Goal: Task Accomplishment & Management: Manage account settings

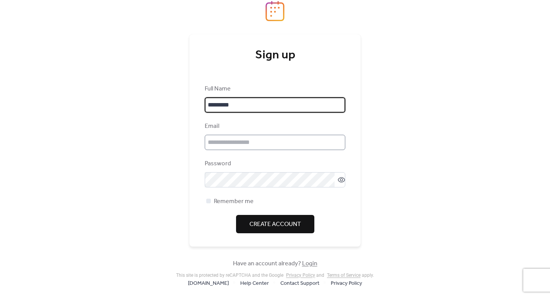
type input "*********"
click at [264, 138] on input "email" at bounding box center [275, 142] width 141 height 15
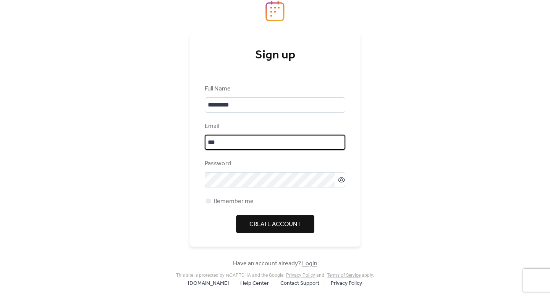
type input "**********"
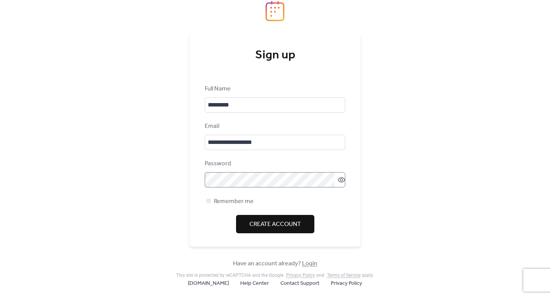
click at [340, 179] on icon at bounding box center [341, 179] width 3 height 3
click at [233, 204] on span "Remember me" at bounding box center [234, 201] width 40 height 9
click at [267, 220] on span "Create Account" at bounding box center [275, 224] width 52 height 9
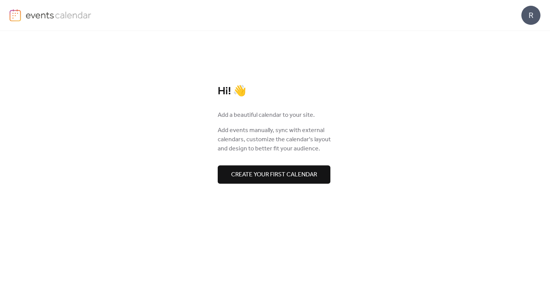
click at [245, 180] on span "Create your first calendar" at bounding box center [274, 174] width 86 height 9
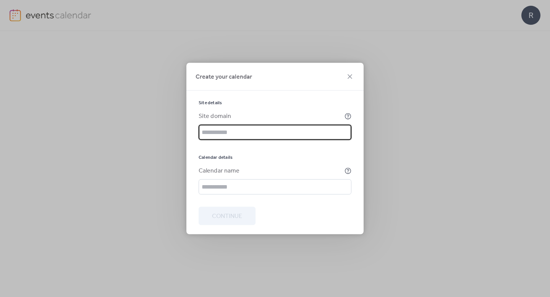
paste input "**********"
type input "**********"
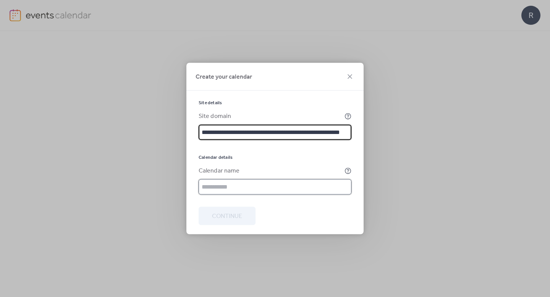
click at [235, 186] on input "text" at bounding box center [275, 187] width 153 height 15
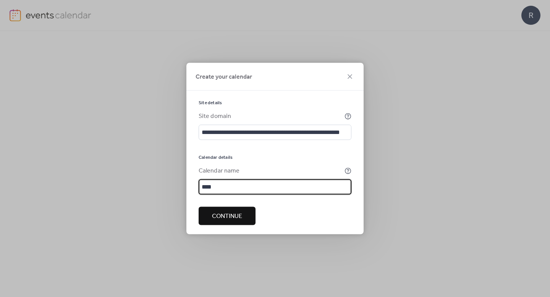
type input "****"
click at [227, 217] on span "Continue" at bounding box center [227, 216] width 30 height 9
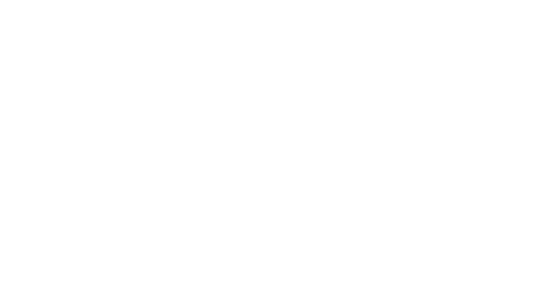
click at [118, 151] on div at bounding box center [275, 148] width 550 height 297
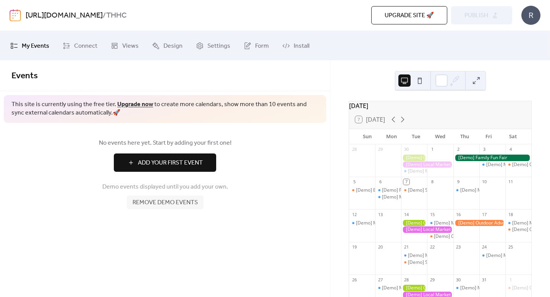
click at [181, 159] on span "Add Your First Event" at bounding box center [170, 163] width 65 height 9
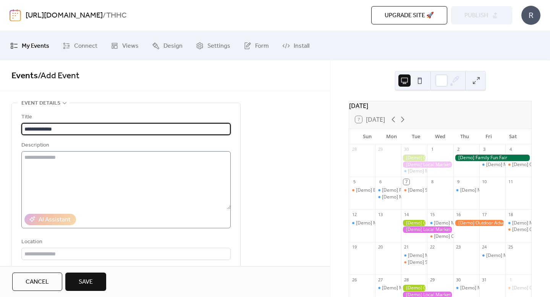
type input "**********"
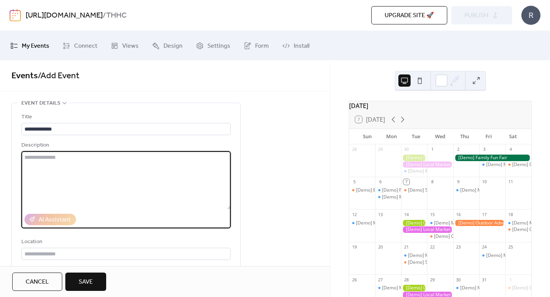
click at [131, 163] on textarea at bounding box center [125, 180] width 209 height 58
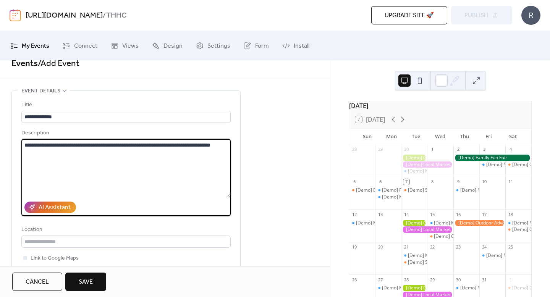
scroll to position [15, 0]
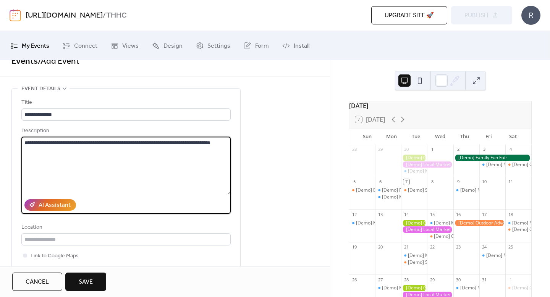
click at [42, 154] on textarea "**********" at bounding box center [125, 166] width 209 height 58
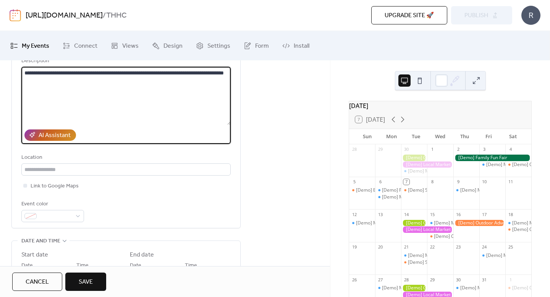
scroll to position [88, 0]
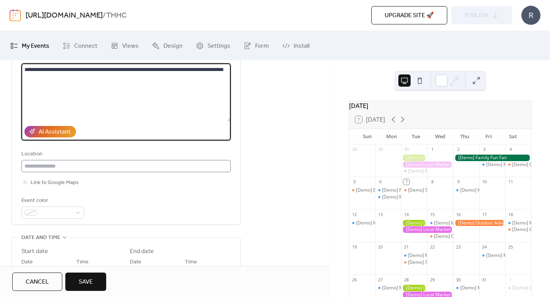
type textarea "**********"
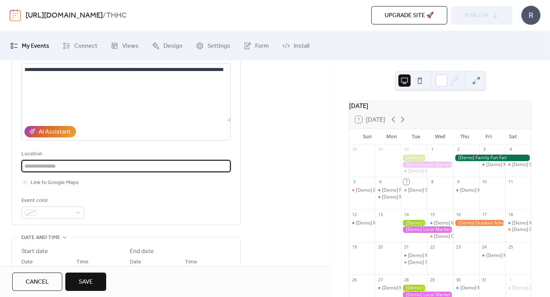
click at [57, 165] on input "text" at bounding box center [125, 166] width 209 height 12
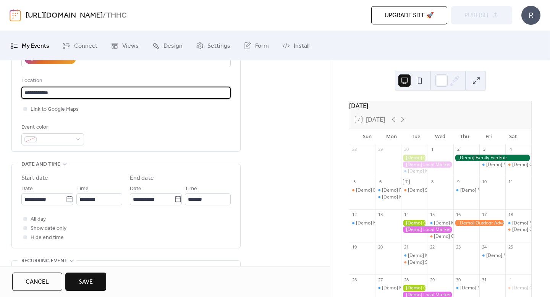
scroll to position [173, 0]
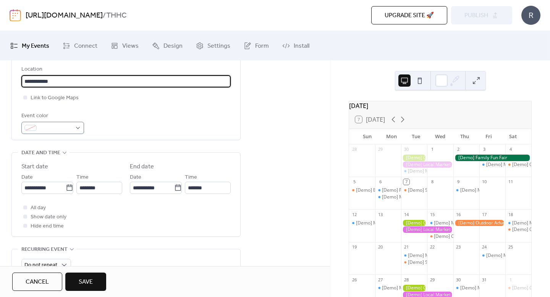
type input "**********"
click at [74, 130] on div at bounding box center [52, 128] width 63 height 12
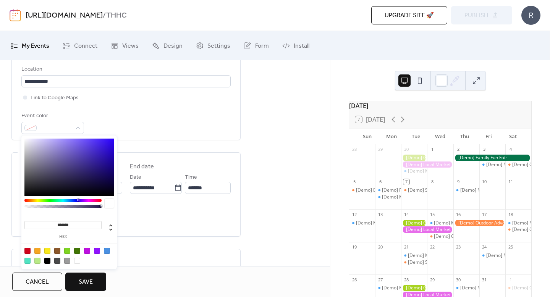
click at [96, 146] on div at bounding box center [68, 167] width 89 height 57
click at [105, 144] on div at bounding box center [68, 167] width 89 height 57
type input "*******"
click at [26, 199] on div at bounding box center [62, 200] width 77 height 3
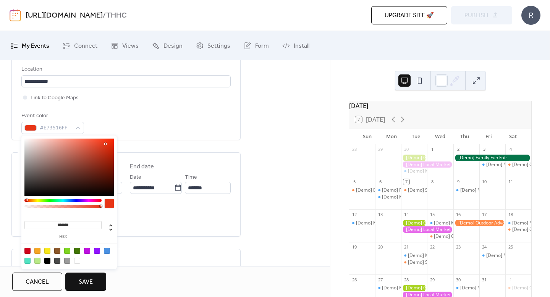
click at [130, 117] on div "Event color #E73516FF" at bounding box center [125, 123] width 209 height 23
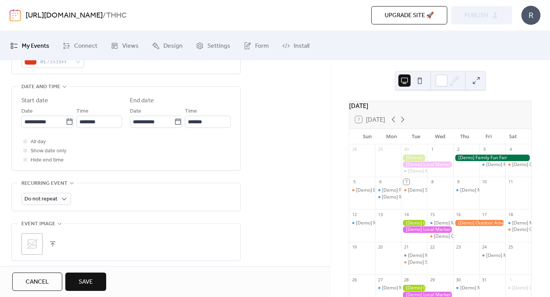
scroll to position [242, 0]
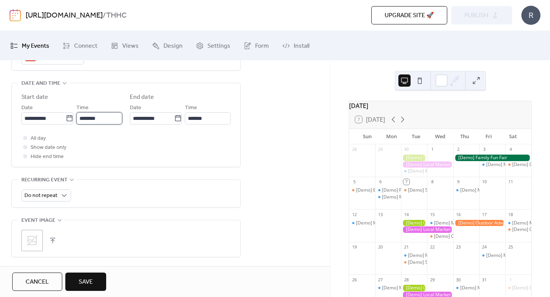
click at [97, 120] on input "********" at bounding box center [99, 118] width 46 height 12
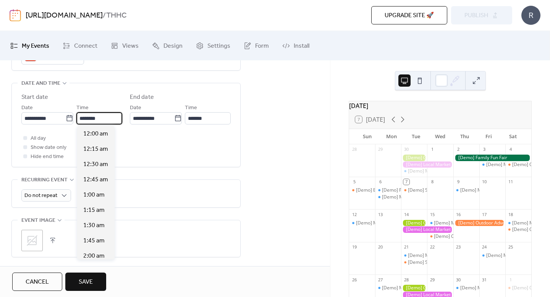
scroll to position [733, 0]
click at [66, 119] on icon at bounding box center [70, 119] width 8 height 8
click at [66, 119] on input "**********" at bounding box center [43, 118] width 44 height 12
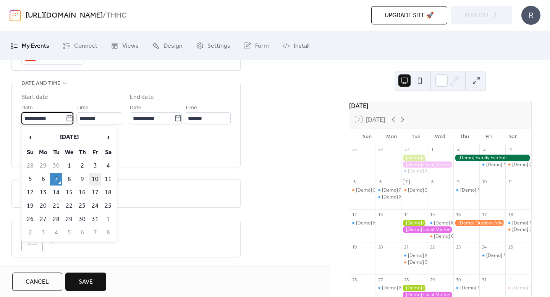
click at [94, 181] on td "10" at bounding box center [95, 179] width 12 height 13
type input "**********"
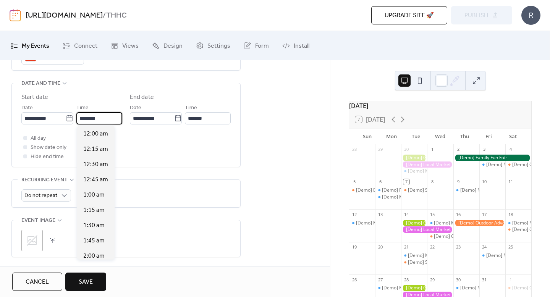
click at [101, 120] on input "********" at bounding box center [99, 118] width 46 height 12
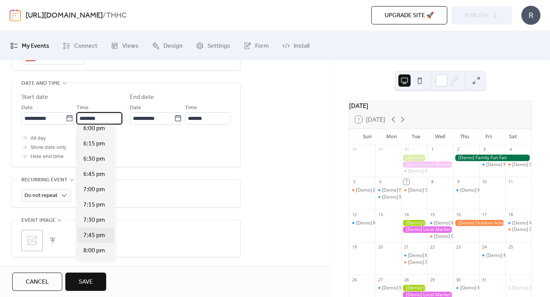
scroll to position [1333, 0]
click at [99, 146] on span "10:00 pm" at bounding box center [95, 145] width 25 height 9
type input "********"
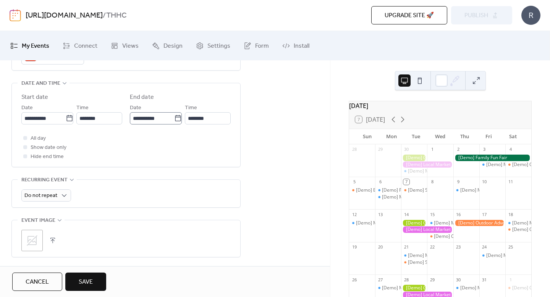
click at [178, 118] on icon at bounding box center [178, 119] width 8 height 8
click at [174, 118] on input "**********" at bounding box center [152, 118] width 44 height 12
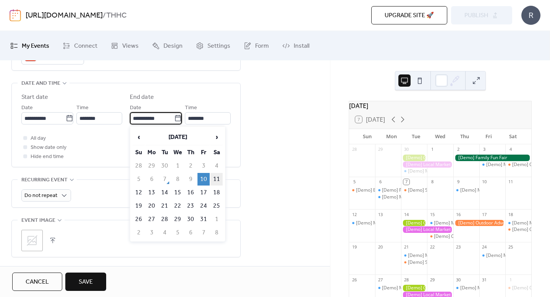
click at [213, 179] on td "11" at bounding box center [216, 179] width 12 height 13
type input "**********"
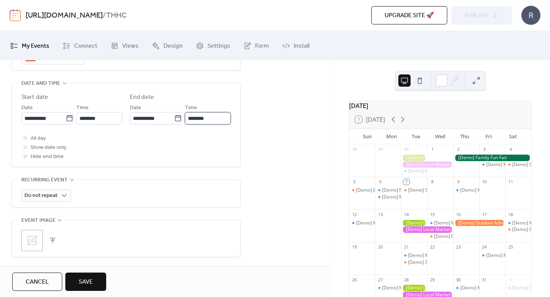
click at [210, 117] on input "********" at bounding box center [208, 118] width 46 height 12
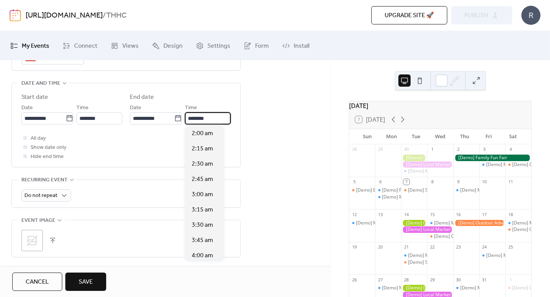
scroll to position [130, 0]
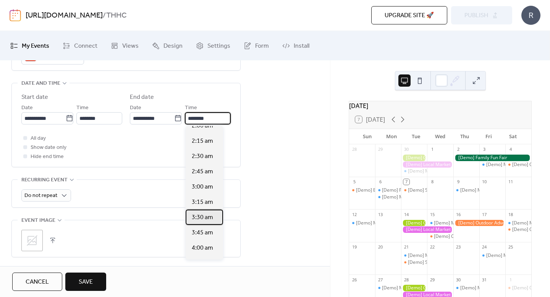
click at [203, 218] on span "3:30 am" at bounding box center [202, 217] width 21 height 9
type input "*******"
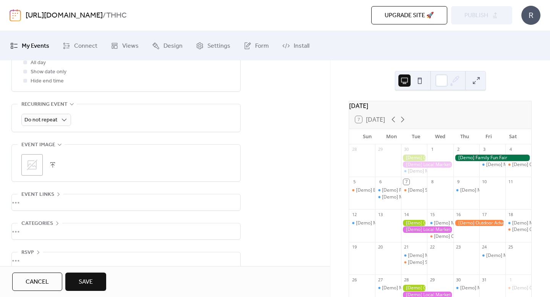
scroll to position [323, 0]
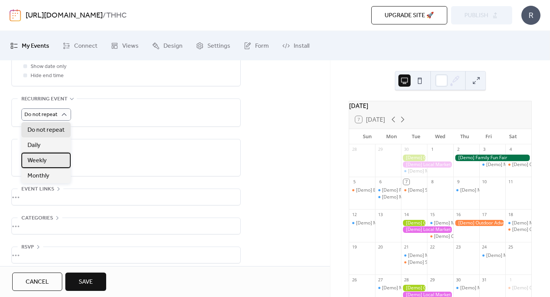
click at [58, 160] on div "Weekly" at bounding box center [45, 160] width 49 height 15
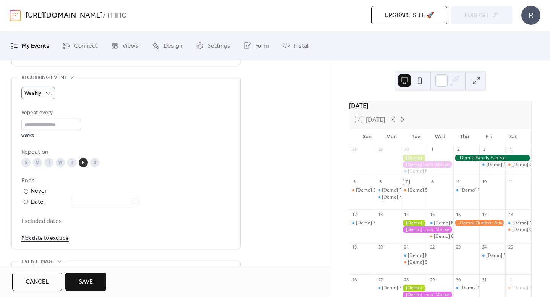
scroll to position [348, 0]
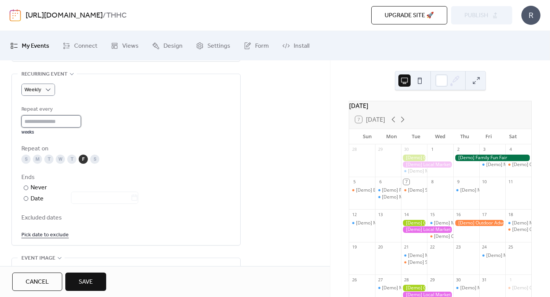
click at [76, 123] on input "*" at bounding box center [51, 121] width 60 height 12
type input "*"
click at [80, 119] on input "*" at bounding box center [51, 121] width 60 height 12
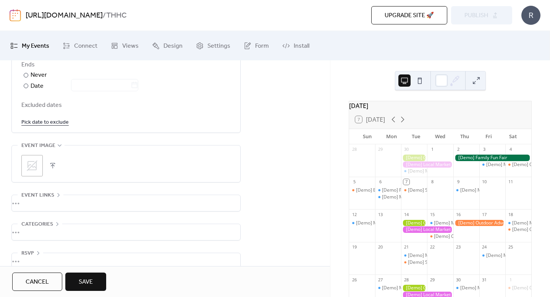
scroll to position [473, 0]
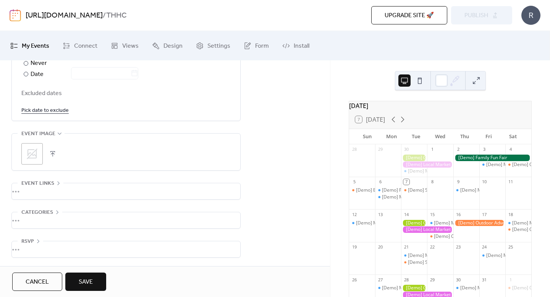
click at [58, 112] on link "Pick date to exclude" at bounding box center [44, 110] width 47 height 10
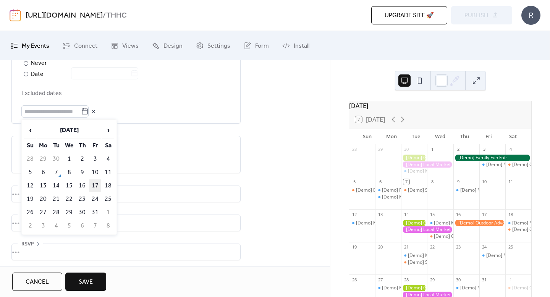
click at [94, 188] on td "17" at bounding box center [95, 186] width 12 height 13
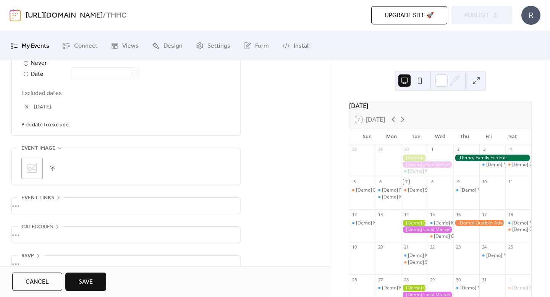
click at [48, 126] on link "Pick date to exclude" at bounding box center [44, 125] width 47 height 10
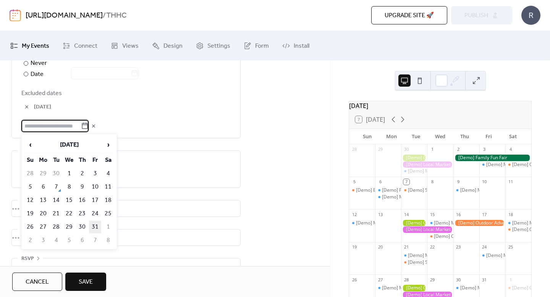
click at [96, 230] on td "31" at bounding box center [95, 227] width 12 height 13
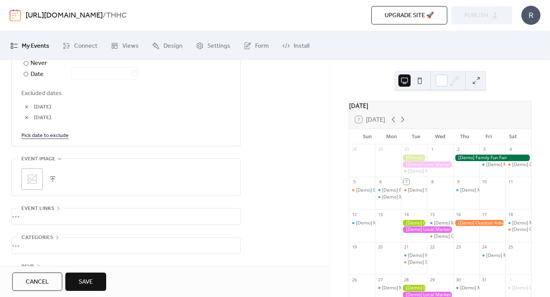
click at [43, 136] on link "Pick date to exclude" at bounding box center [44, 136] width 47 height 10
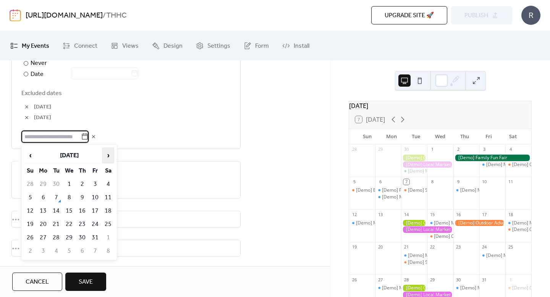
click at [107, 159] on span "›" at bounding box center [107, 155] width 11 height 15
click at [94, 225] on td "21" at bounding box center [95, 224] width 12 height 13
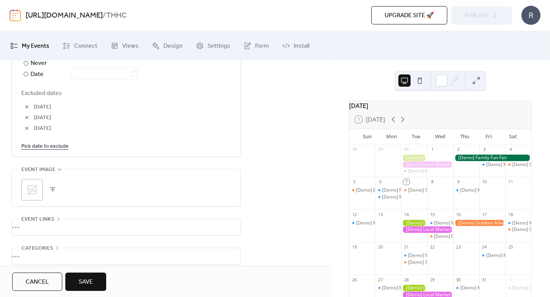
click at [60, 144] on link "Pick date to exclude" at bounding box center [44, 146] width 47 height 10
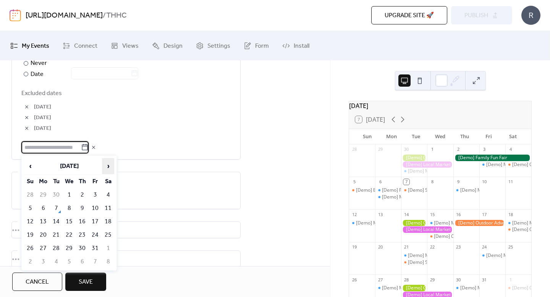
click at [107, 168] on span "›" at bounding box center [107, 166] width 11 height 15
click at [91, 250] on td "28" at bounding box center [95, 248] width 12 height 13
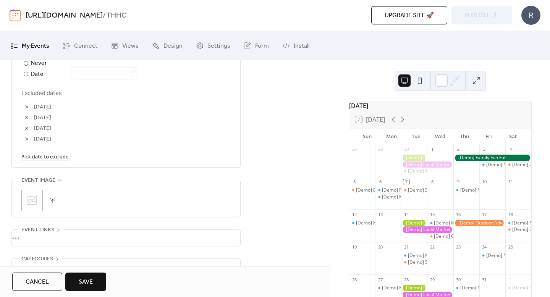
click at [62, 158] on link "Pick date to exclude" at bounding box center [44, 157] width 47 height 10
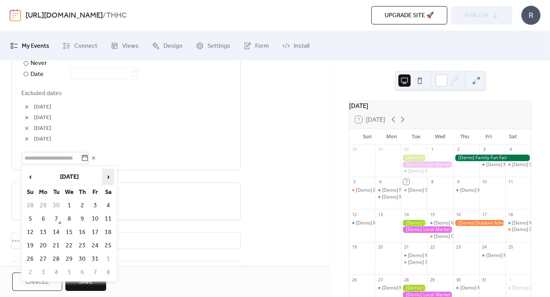
click at [108, 180] on span "›" at bounding box center [107, 176] width 11 height 15
click at [95, 235] on td "19" at bounding box center [95, 232] width 12 height 13
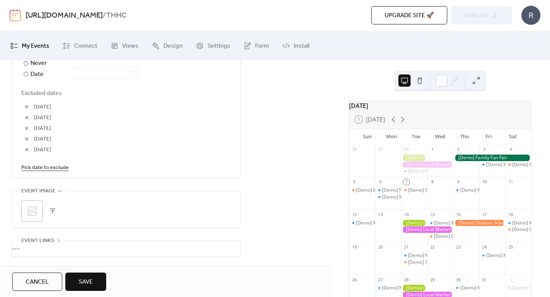
click at [57, 167] on link "Pick date to exclude" at bounding box center [44, 168] width 47 height 10
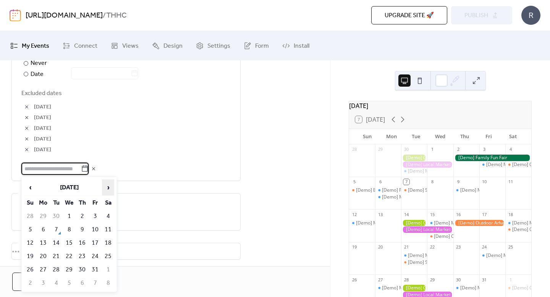
click at [105, 189] on span "›" at bounding box center [107, 187] width 11 height 15
click at [95, 232] on td "12" at bounding box center [95, 229] width 12 height 13
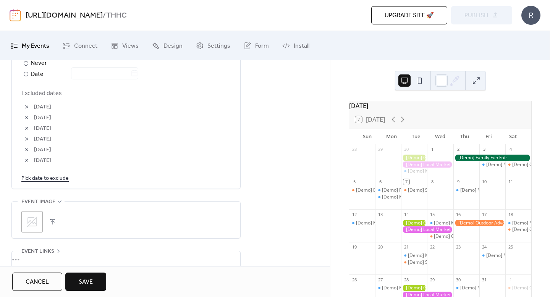
click at [62, 178] on link "Pick date to exclude" at bounding box center [44, 178] width 47 height 10
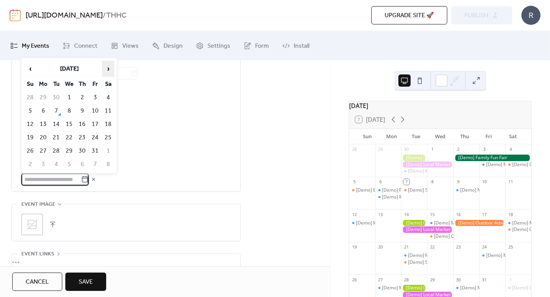
click at [108, 67] on span "›" at bounding box center [107, 68] width 11 height 15
click at [94, 99] on td "5" at bounding box center [95, 97] width 12 height 13
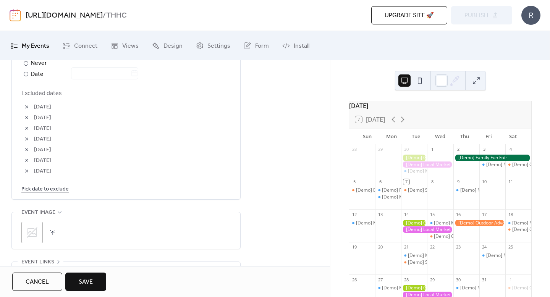
click at [51, 191] on link "Pick date to exclude" at bounding box center [44, 189] width 47 height 10
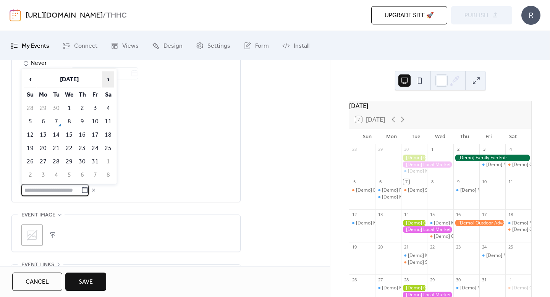
click at [107, 81] on span "›" at bounding box center [107, 79] width 11 height 15
click at [94, 110] on td "2" at bounding box center [95, 108] width 12 height 13
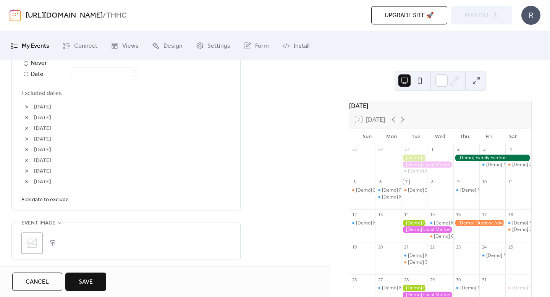
click at [29, 183] on button "button" at bounding box center [26, 181] width 11 height 11
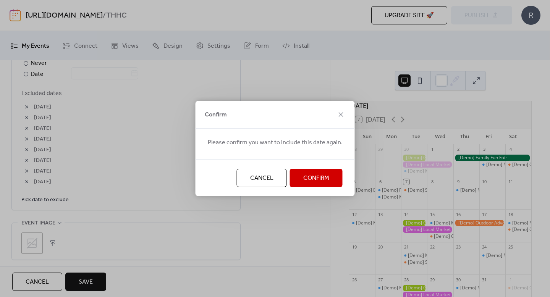
click at [306, 176] on span "Confirm" at bounding box center [316, 178] width 26 height 9
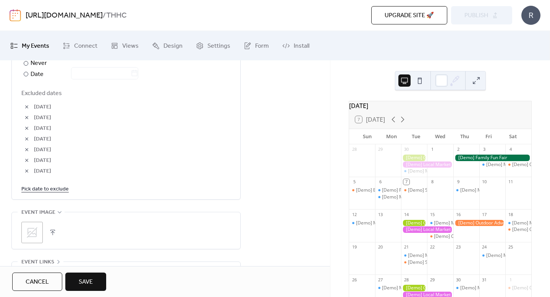
click at [51, 190] on link "Pick date to exclude" at bounding box center [44, 189] width 47 height 10
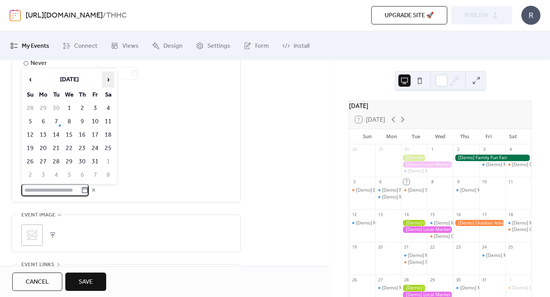
click at [109, 81] on span "›" at bounding box center [107, 79] width 11 height 15
click at [93, 124] on td "9" at bounding box center [95, 121] width 12 height 13
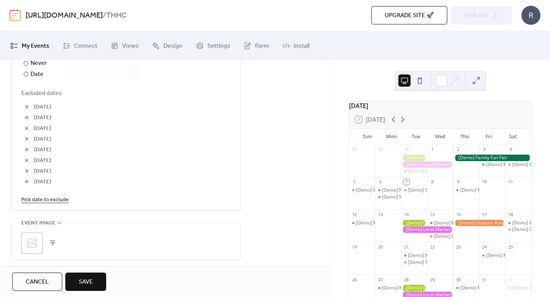
click at [52, 201] on link "Pick date to exclude" at bounding box center [44, 200] width 47 height 10
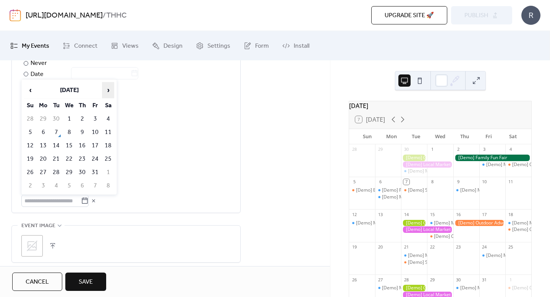
click at [107, 91] on span "›" at bounding box center [107, 90] width 11 height 15
click at [96, 147] on td "16" at bounding box center [95, 145] width 12 height 13
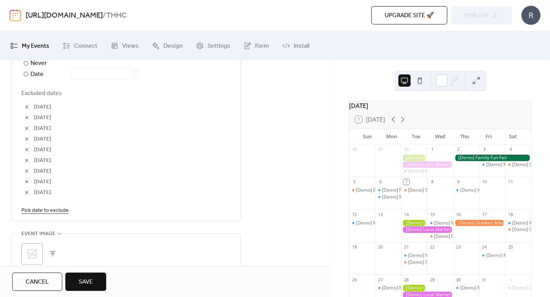
click at [53, 214] on link "Pick date to exclude" at bounding box center [44, 211] width 47 height 10
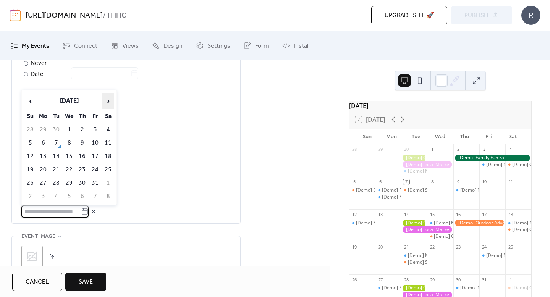
click at [108, 96] on span "›" at bounding box center [107, 100] width 11 height 15
click at [29, 103] on span "‹" at bounding box center [29, 100] width 11 height 15
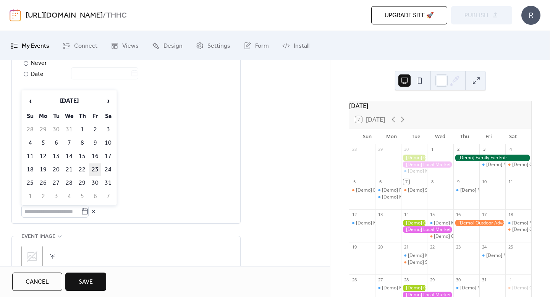
click at [92, 168] on td "23" at bounding box center [95, 170] width 12 height 13
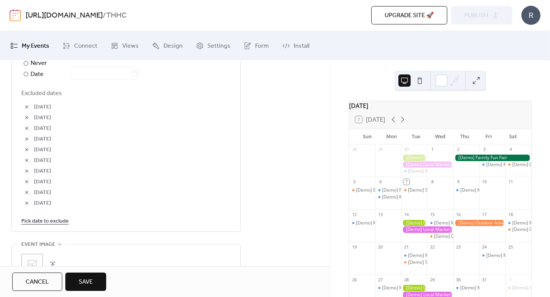
click at [47, 222] on link "Pick date to exclude" at bounding box center [44, 221] width 47 height 10
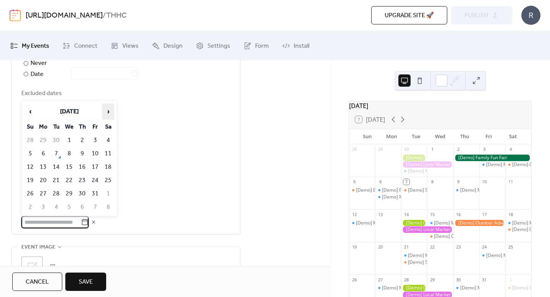
click at [109, 112] on span "›" at bounding box center [107, 111] width 11 height 15
click at [97, 194] on td "30" at bounding box center [95, 194] width 12 height 13
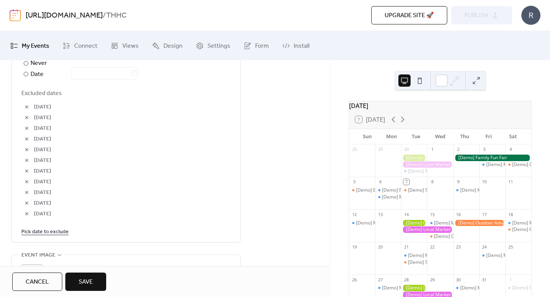
click at [42, 231] on link "Pick date to exclude" at bounding box center [44, 232] width 47 height 10
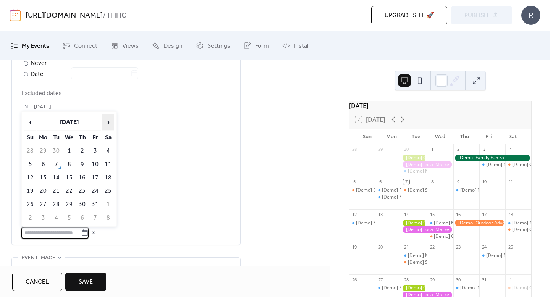
click at [108, 118] on span "›" at bounding box center [107, 122] width 11 height 15
click at [93, 164] on td "6" at bounding box center [95, 164] width 12 height 13
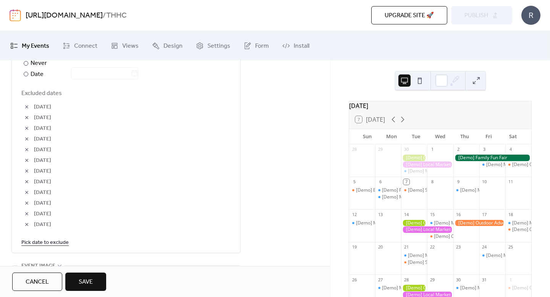
click at [45, 243] on link "Pick date to exclude" at bounding box center [44, 243] width 47 height 10
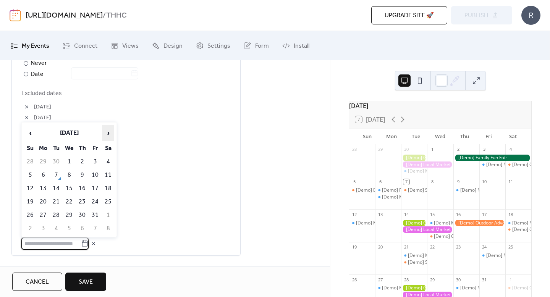
click at [108, 133] on span "›" at bounding box center [107, 132] width 11 height 15
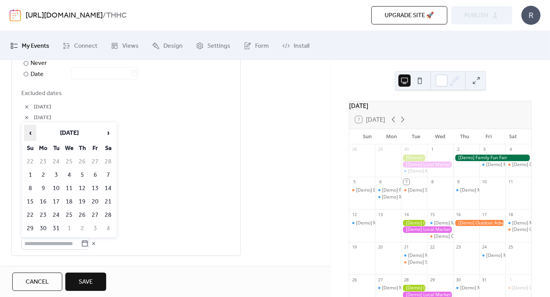
click at [32, 128] on span "‹" at bounding box center [29, 132] width 11 height 15
click at [97, 204] on td "20" at bounding box center [95, 202] width 12 height 13
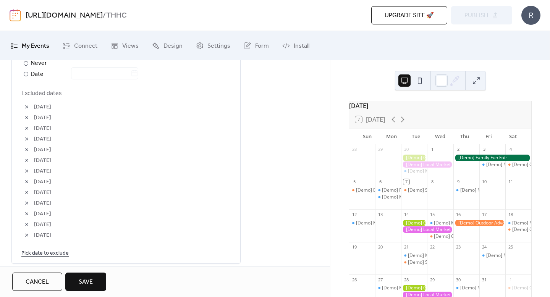
click at [29, 255] on link "Pick date to exclude" at bounding box center [44, 253] width 47 height 10
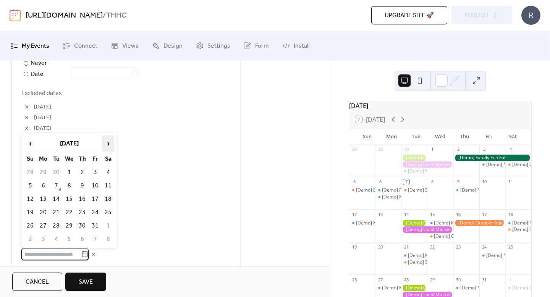
click at [111, 145] on span "›" at bounding box center [107, 143] width 11 height 15
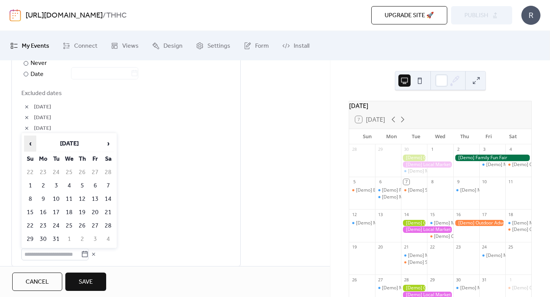
click at [32, 142] on span "‹" at bounding box center [29, 143] width 11 height 15
click at [94, 225] on td "27" at bounding box center [95, 226] width 12 height 13
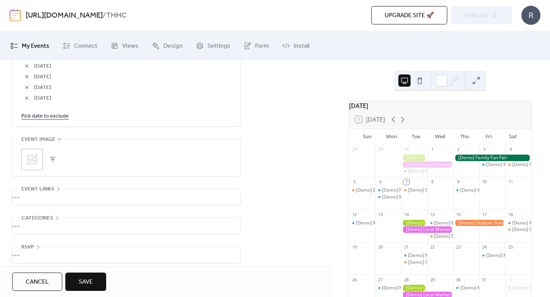
scroll to position [626, 0]
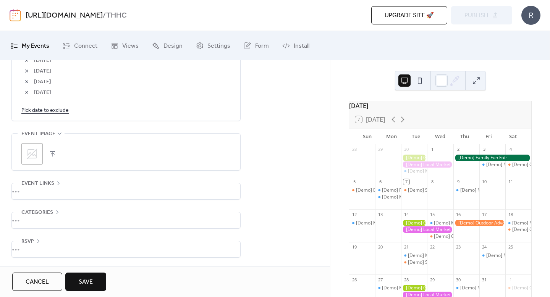
click at [54, 192] on div "•••" at bounding box center [126, 191] width 228 height 16
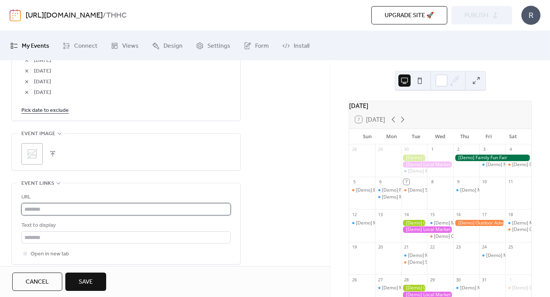
click at [63, 209] on input "text" at bounding box center [125, 209] width 209 height 12
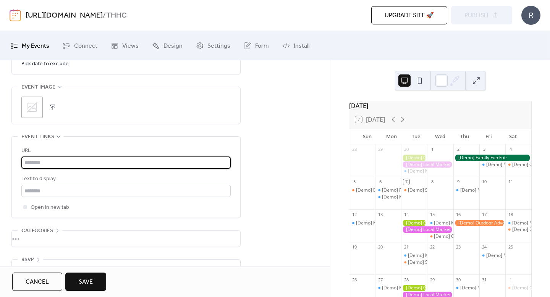
scroll to position [677, 0]
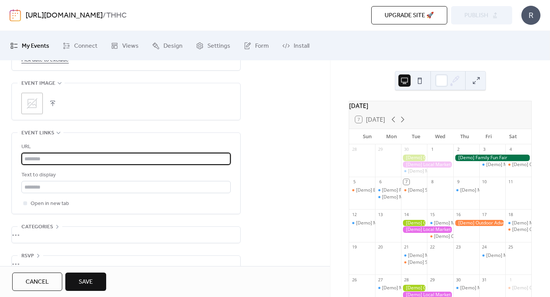
paste input "**********"
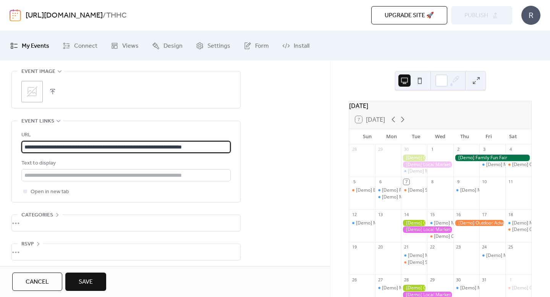
scroll to position [689, 0]
type input "**********"
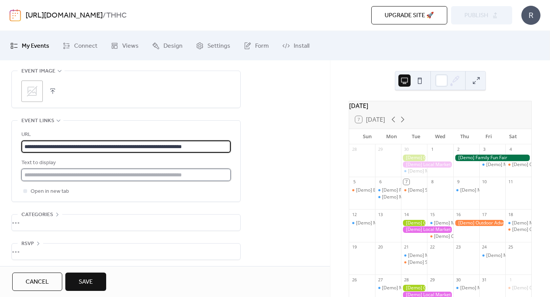
click at [63, 177] on input "text" at bounding box center [125, 175] width 209 height 12
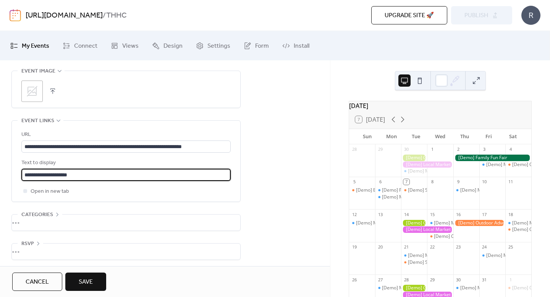
scroll to position [691, 0]
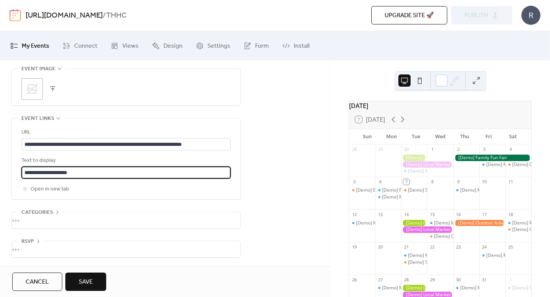
type input "**********"
click at [77, 217] on div "•••" at bounding box center [126, 220] width 228 height 16
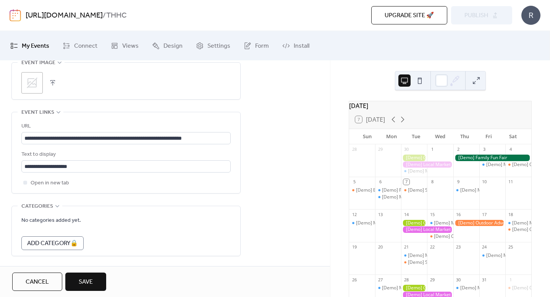
scroll to position [725, 0]
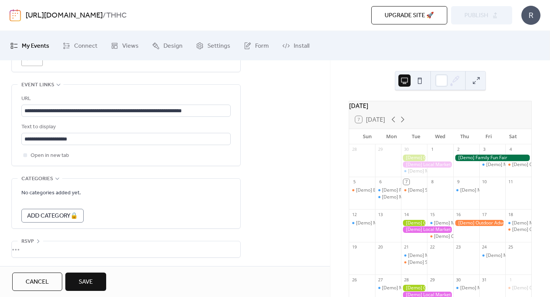
click at [75, 255] on div "•••" at bounding box center [126, 249] width 228 height 16
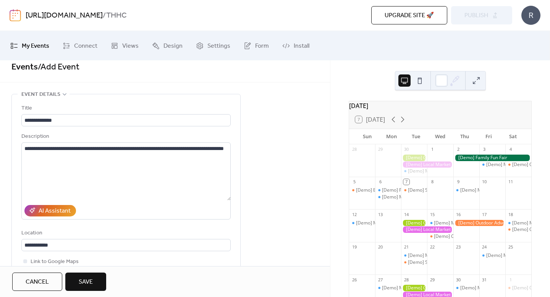
scroll to position [0, 0]
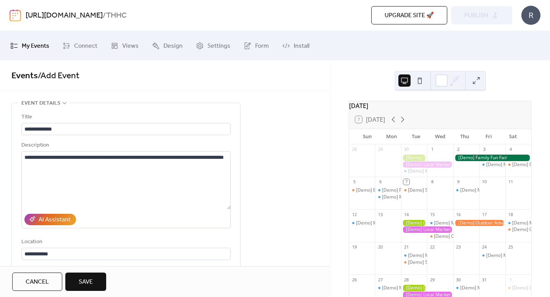
click at [91, 278] on span "Save" at bounding box center [86, 282] width 14 height 9
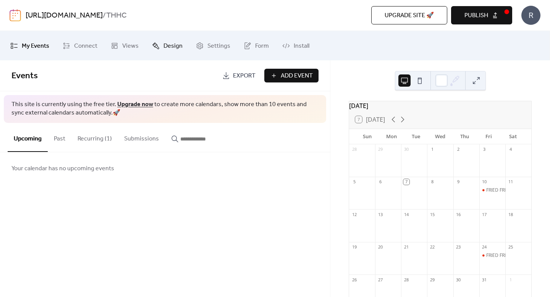
click at [159, 48] on link "Design" at bounding box center [167, 45] width 42 height 23
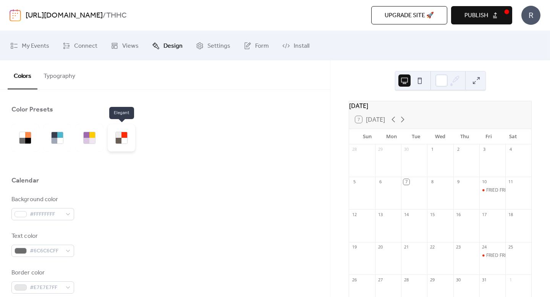
click at [115, 139] on div at bounding box center [121, 138] width 12 height 12
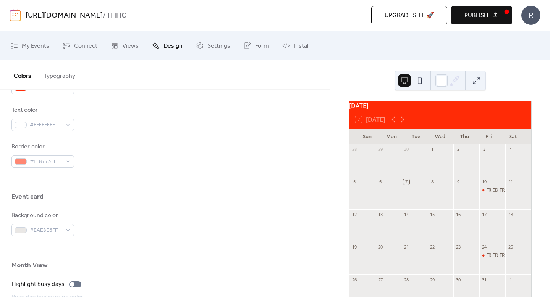
scroll to position [533, 0]
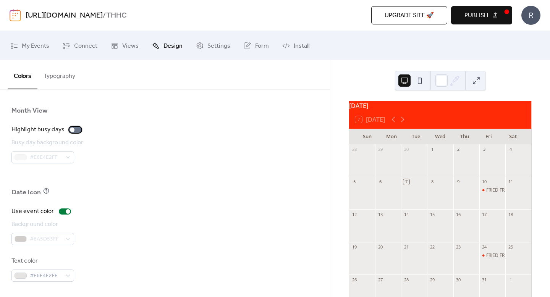
click at [71, 128] on div at bounding box center [72, 130] width 5 height 5
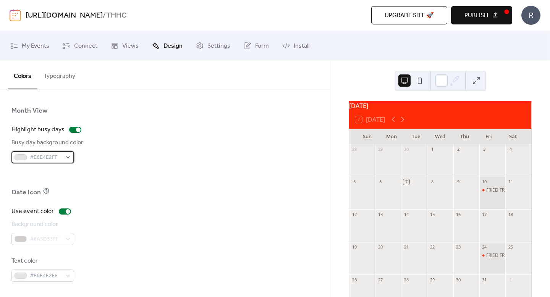
click at [32, 161] on span "#E6E4E2FF" at bounding box center [46, 157] width 32 height 9
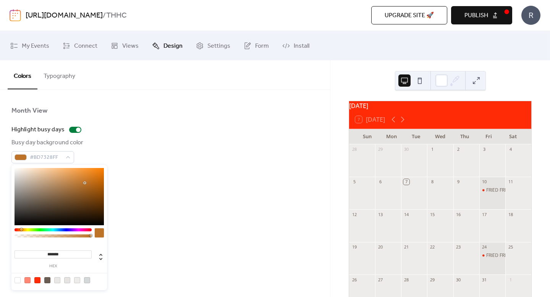
click at [85, 183] on div at bounding box center [59, 196] width 89 height 57
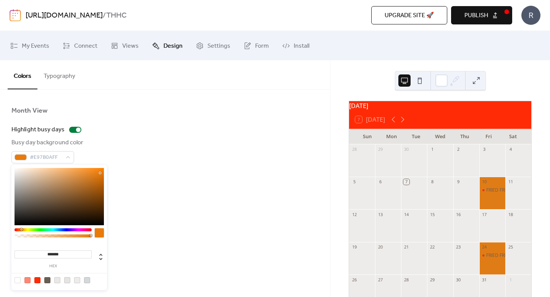
drag, startPoint x: 95, startPoint y: 175, endPoint x: 100, endPoint y: 173, distance: 5.8
click at [100, 173] on div at bounding box center [59, 196] width 89 height 57
click at [70, 170] on div at bounding box center [59, 196] width 89 height 57
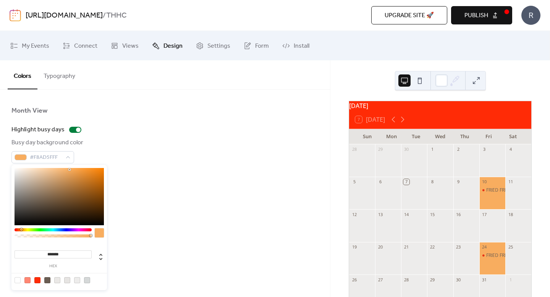
click at [28, 230] on div at bounding box center [53, 229] width 77 height 3
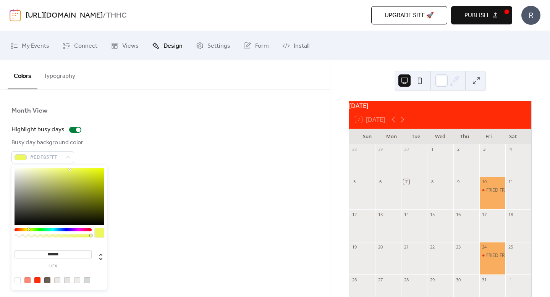
type input "*******"
click at [36, 230] on div at bounding box center [53, 229] width 77 height 3
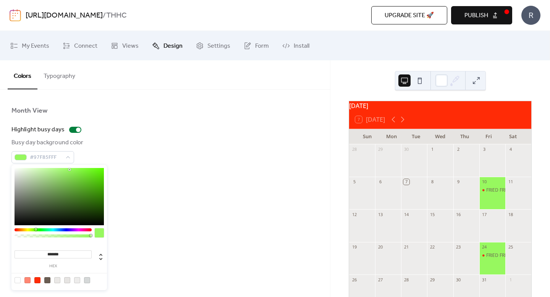
click at [168, 164] on div at bounding box center [164, 176] width 307 height 24
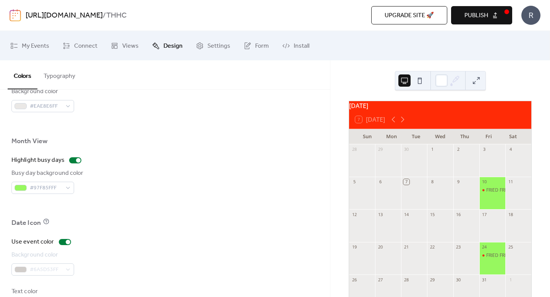
scroll to position [482, 0]
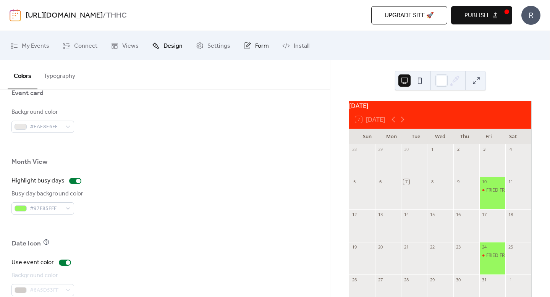
click at [246, 46] on icon at bounding box center [248, 44] width 5 height 5
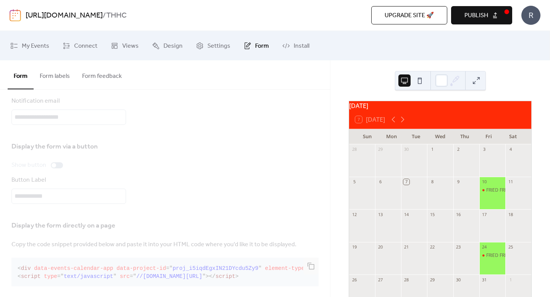
scroll to position [36, 0]
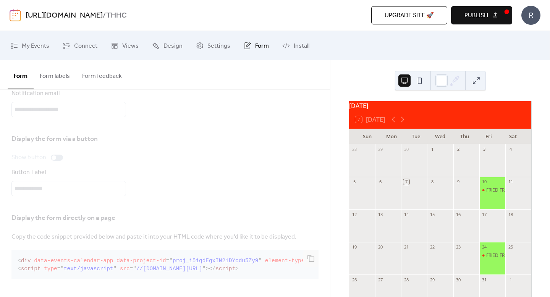
click at [69, 67] on button "Form labels" at bounding box center [55, 74] width 42 height 28
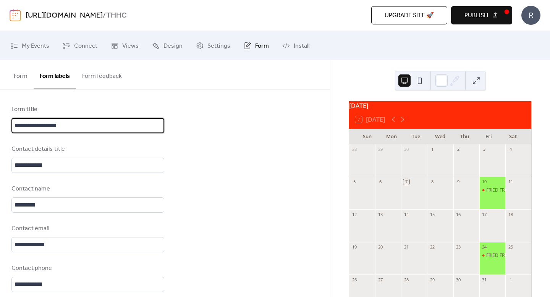
drag, startPoint x: 74, startPoint y: 129, endPoint x: 0, endPoint y: 110, distance: 76.3
click at [12, 76] on button "Form" at bounding box center [21, 74] width 26 height 28
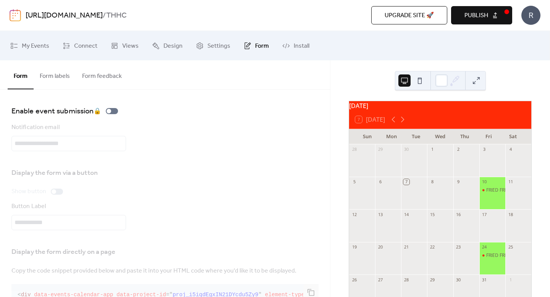
click at [99, 75] on button "Form feedback" at bounding box center [102, 74] width 52 height 28
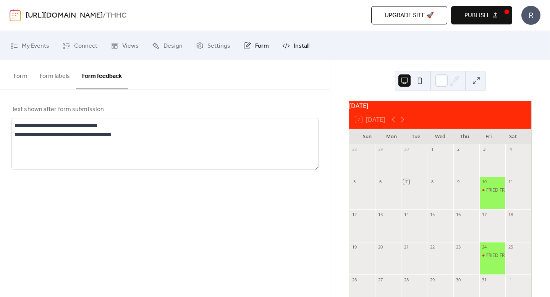
click at [290, 44] on link "Install" at bounding box center [296, 45] width 39 height 23
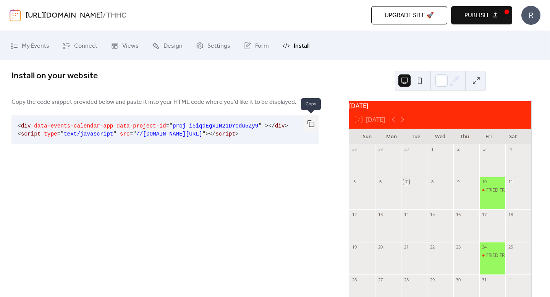
click at [312, 122] on button "button" at bounding box center [310, 123] width 15 height 17
click at [109, 55] on link "Views" at bounding box center [124, 45] width 39 height 23
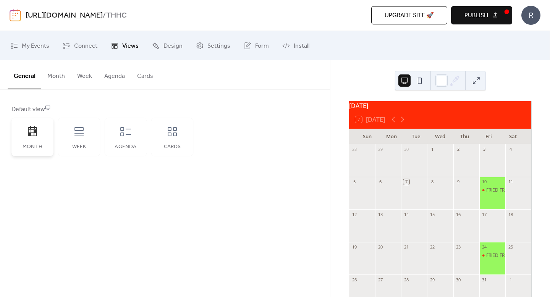
click at [48, 143] on div "Month" at bounding box center [32, 137] width 42 height 38
click at [42, 141] on div "Month" at bounding box center [32, 137] width 42 height 38
click at [421, 83] on button at bounding box center [420, 80] width 12 height 12
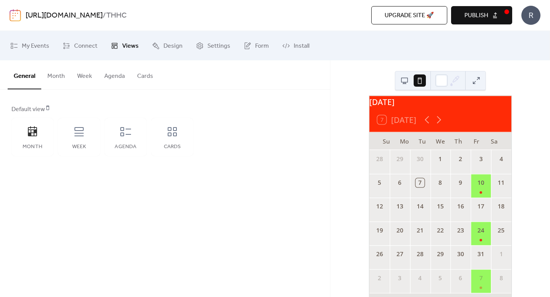
scroll to position [5, 0]
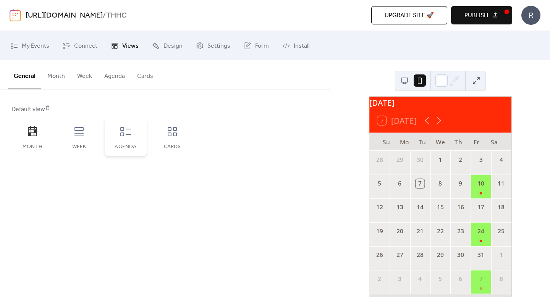
click at [137, 146] on div "Agenda" at bounding box center [125, 147] width 27 height 6
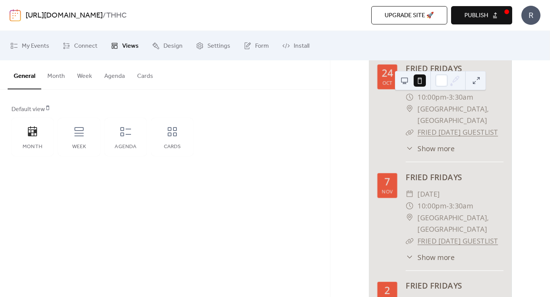
scroll to position [192, 0]
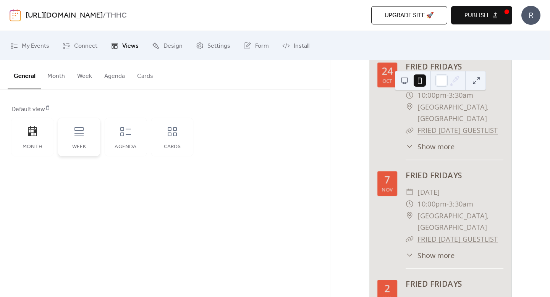
click at [81, 135] on icon at bounding box center [79, 132] width 12 height 12
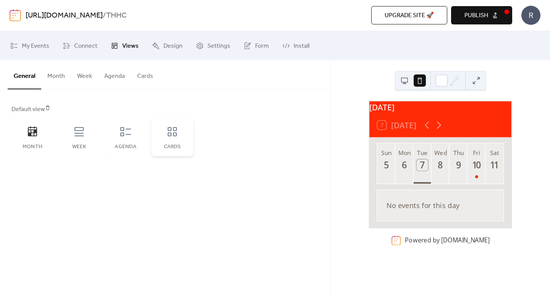
click at [165, 144] on div "Cards" at bounding box center [172, 147] width 27 height 6
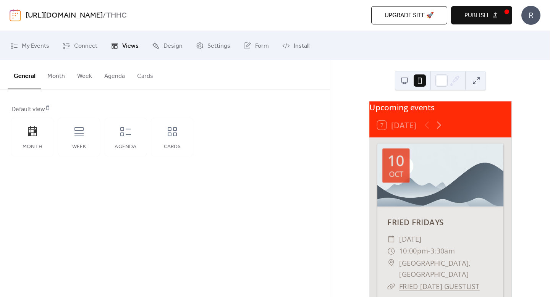
click at [62, 80] on button "Month" at bounding box center [56, 74] width 30 height 28
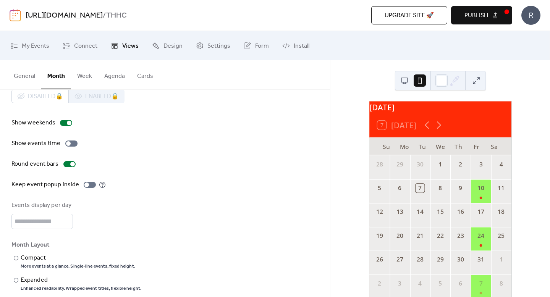
scroll to position [26, 0]
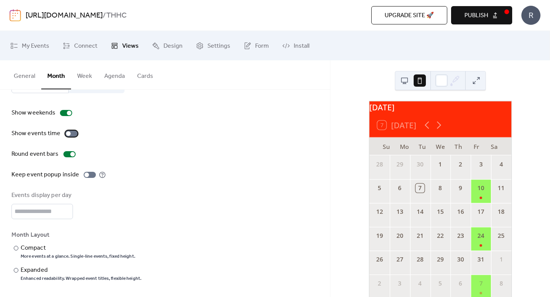
click at [67, 135] on div at bounding box center [68, 133] width 5 height 5
click at [87, 175] on div at bounding box center [90, 175] width 12 height 6
click at [36, 248] on div "Compact" at bounding box center [77, 248] width 113 height 9
click at [27, 270] on div "Expanded" at bounding box center [80, 270] width 119 height 9
click at [81, 79] on button "Week" at bounding box center [84, 74] width 27 height 28
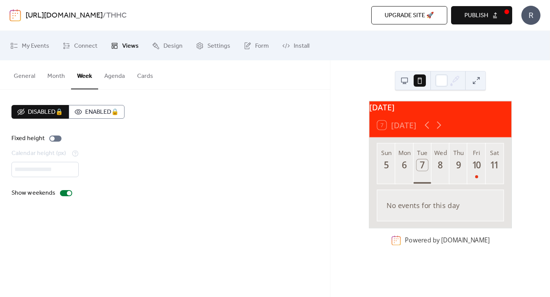
click at [112, 71] on button "Agenda" at bounding box center [114, 74] width 33 height 28
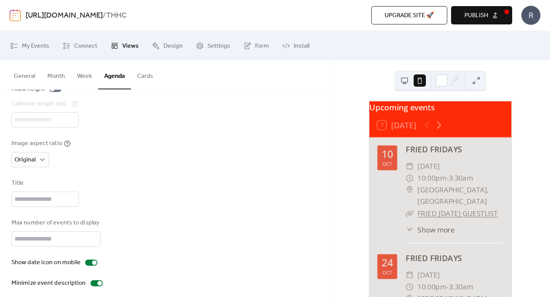
scroll to position [56, 0]
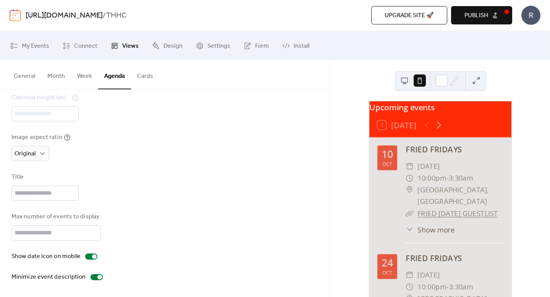
click at [144, 78] on button "Cards" at bounding box center [145, 74] width 28 height 28
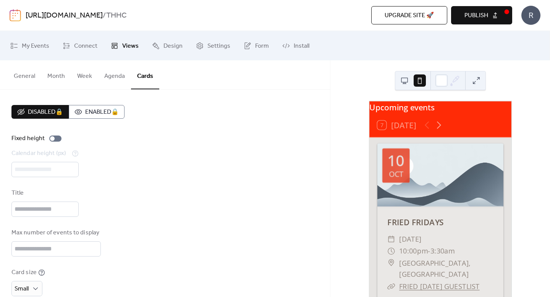
click at [474, 12] on span "Publish" at bounding box center [477, 15] width 24 height 9
click at [531, 22] on div "R" at bounding box center [530, 15] width 19 height 19
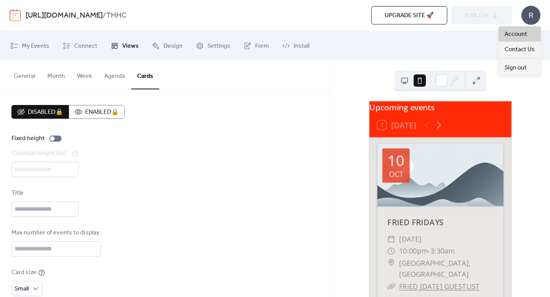
click at [522, 35] on span "Account" at bounding box center [516, 34] width 23 height 9
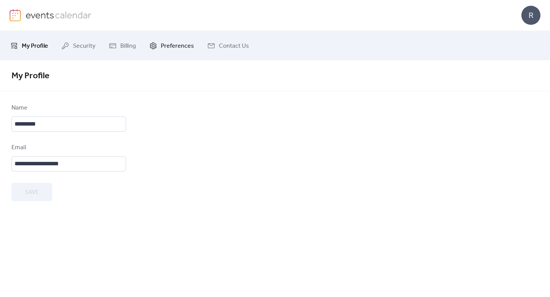
click at [171, 45] on span "Preferences" at bounding box center [177, 46] width 33 height 12
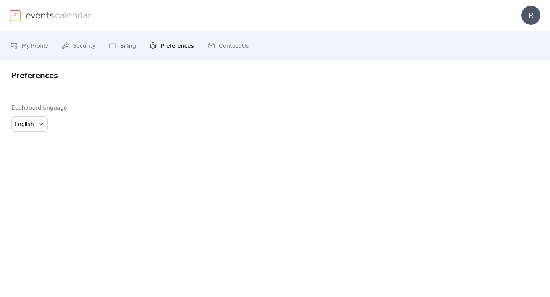
click at [35, 13] on img at bounding box center [59, 14] width 66 height 11
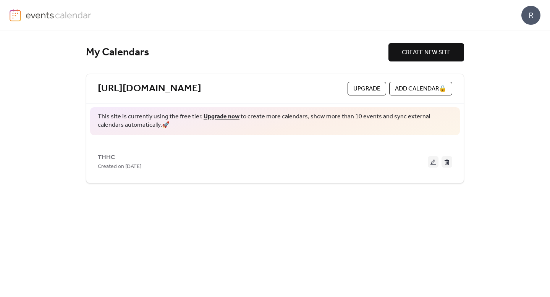
click at [423, 56] on span "CREATE NEW SITE" at bounding box center [426, 52] width 49 height 9
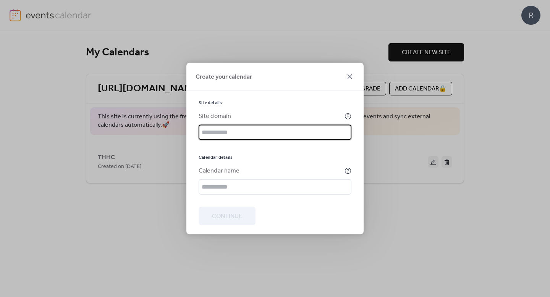
click at [350, 73] on icon at bounding box center [349, 76] width 9 height 9
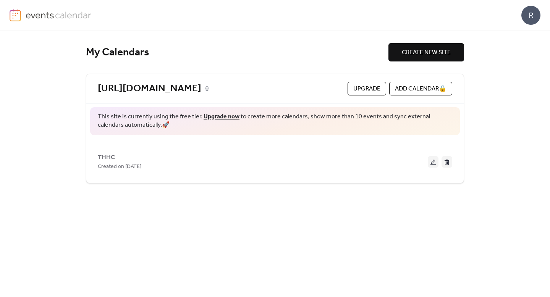
click at [201, 89] on link "[URL][DOMAIN_NAME]" at bounding box center [150, 89] width 104 height 13
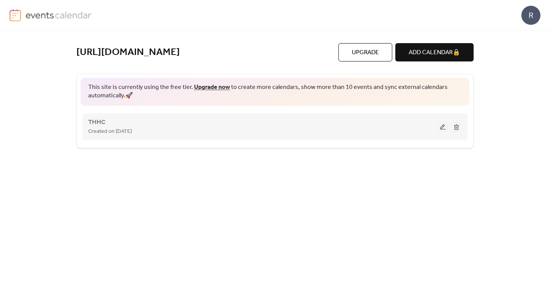
click at [443, 133] on button at bounding box center [442, 126] width 11 height 11
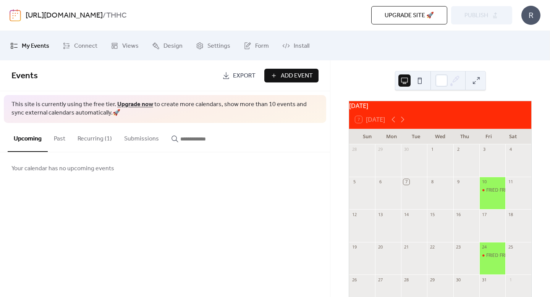
click at [39, 45] on span "My Events" at bounding box center [36, 46] width 28 height 12
click at [99, 140] on button "Recurring (1)" at bounding box center [94, 137] width 47 height 28
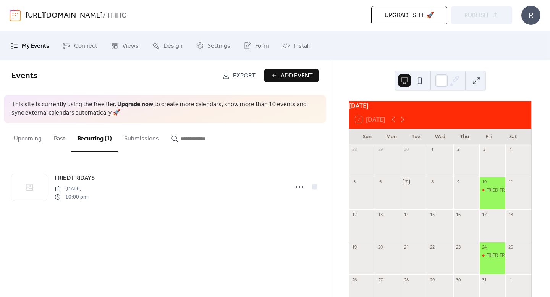
click at [0, 130] on div "Upcoming Past Recurring (1) Submissions" at bounding box center [165, 137] width 330 height 29
click at [21, 140] on button "Upcoming" at bounding box center [28, 137] width 40 height 28
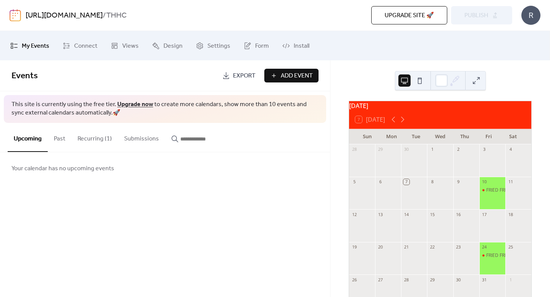
click at [293, 79] on span "Add Event" at bounding box center [297, 75] width 32 height 9
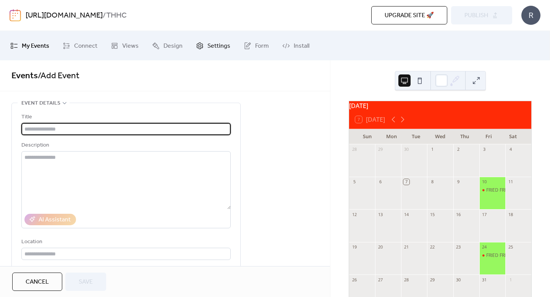
click at [210, 44] on span "Settings" at bounding box center [218, 46] width 23 height 12
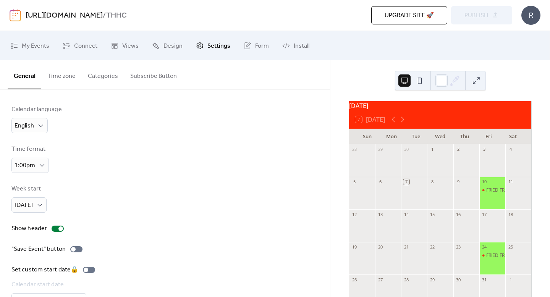
scroll to position [47, 0]
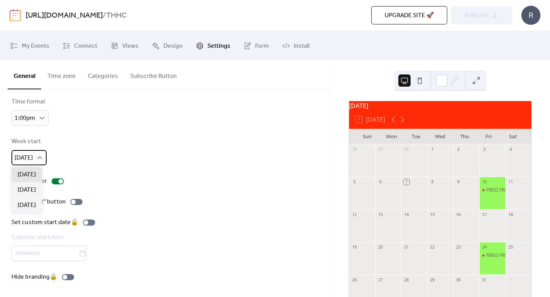
click at [34, 164] on div "[DATE]" at bounding box center [28, 157] width 35 height 15
click at [28, 185] on div "[DATE]" at bounding box center [26, 189] width 31 height 15
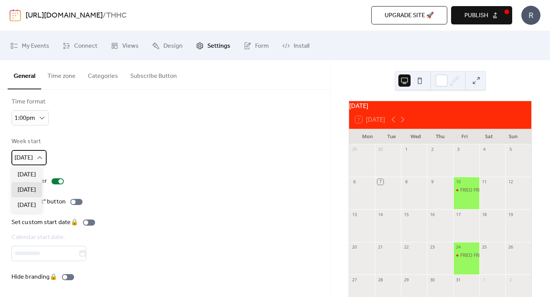
click at [31, 162] on span "[DATE]" at bounding box center [24, 158] width 18 height 12
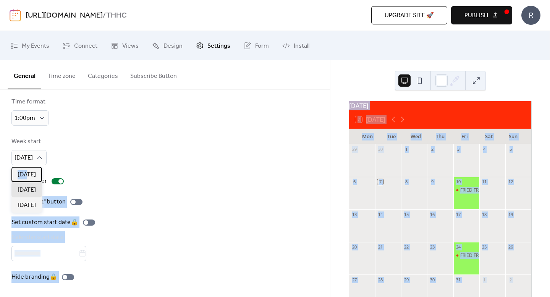
drag, startPoint x: 29, startPoint y: 174, endPoint x: 80, endPoint y: 173, distance: 50.8
click at [80, 173] on body "[URL][DOMAIN_NAME] / THHC Upgrade site 🚀 Preview Publish R My Events Connect Vi…" at bounding box center [275, 148] width 550 height 297
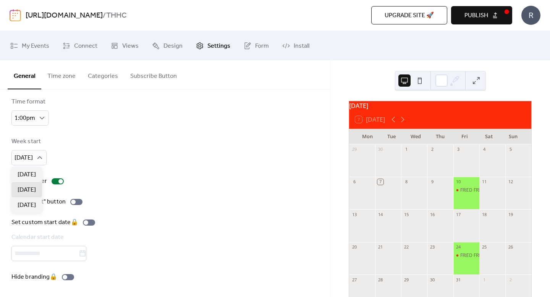
click at [90, 173] on div "Calendar language English Time format 1:00pm Week start [DATE] Show header "Sav…" at bounding box center [164, 170] width 307 height 224
click at [94, 176] on div "Calendar language English Time format 1:00pm Week start [DATE] Show header "Sav…" at bounding box center [164, 170] width 307 height 224
click at [76, 199] on div at bounding box center [76, 202] width 12 height 6
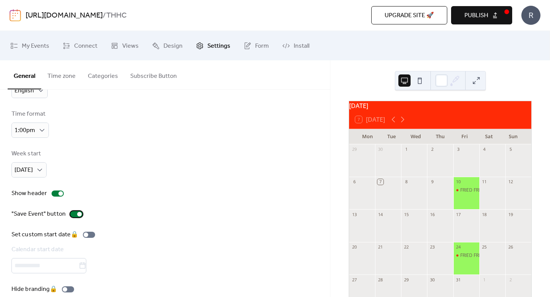
scroll to position [0, 0]
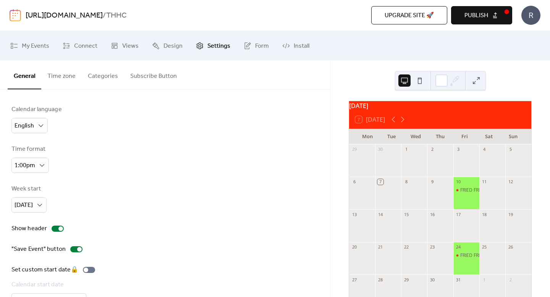
click at [118, 82] on button "Categories" at bounding box center [103, 74] width 42 height 28
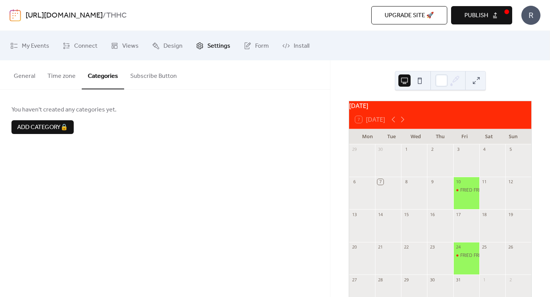
click at [146, 80] on button "Subscribe Button" at bounding box center [153, 74] width 59 height 28
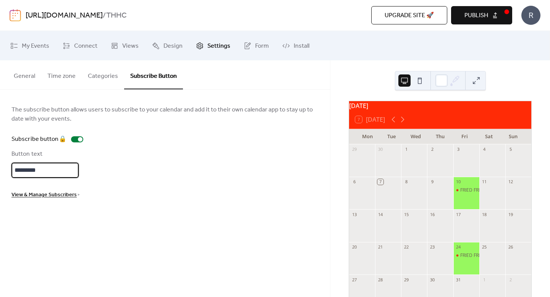
drag, startPoint x: 42, startPoint y: 167, endPoint x: 0, endPoint y: 155, distance: 43.9
click at [10, 161] on div "The subscribe button allows users to subscribe to your calendar and add it to t…" at bounding box center [165, 152] width 330 height 125
type input "*********"
click at [136, 170] on div "Button text *********" at bounding box center [164, 164] width 307 height 28
click at [246, 44] on icon at bounding box center [248, 44] width 5 height 5
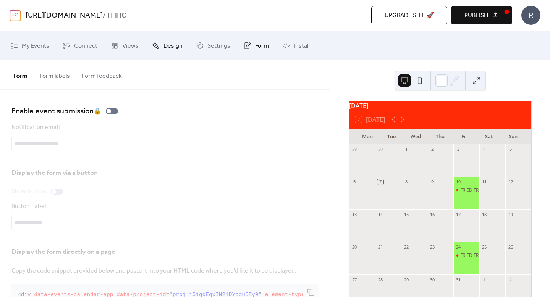
click at [164, 44] on span "Design" at bounding box center [173, 46] width 19 height 12
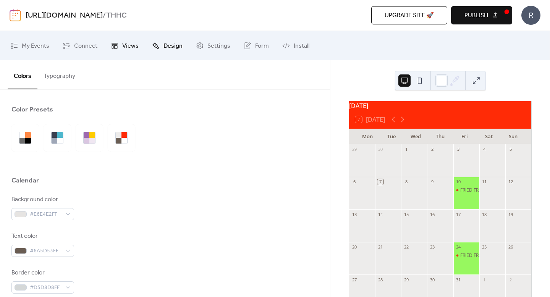
click at [140, 49] on link "Views" at bounding box center [124, 45] width 39 height 23
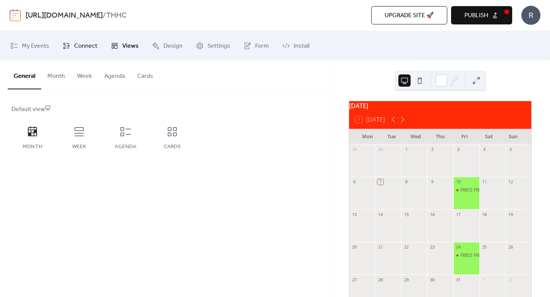
click at [84, 51] on span "Connect" at bounding box center [85, 46] width 23 height 12
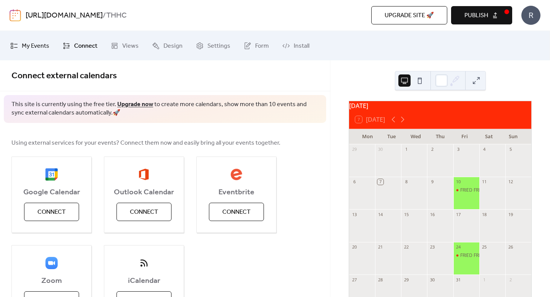
click at [32, 49] on span "My Events" at bounding box center [36, 46] width 28 height 12
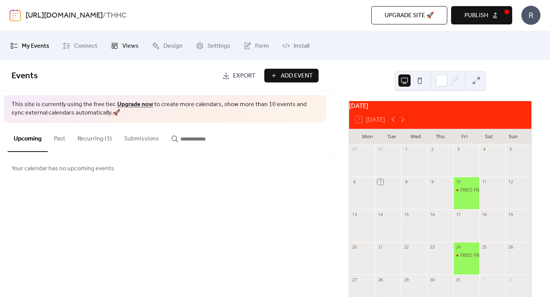
click at [124, 48] on span "Views" at bounding box center [130, 46] width 16 height 12
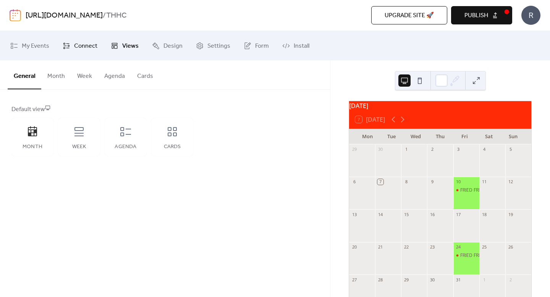
click at [86, 41] on span "Connect" at bounding box center [85, 46] width 23 height 12
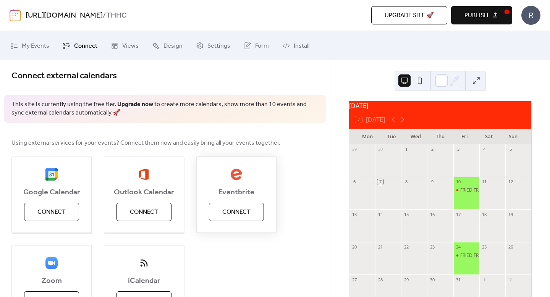
click at [239, 210] on span "Connect" at bounding box center [236, 212] width 28 height 9
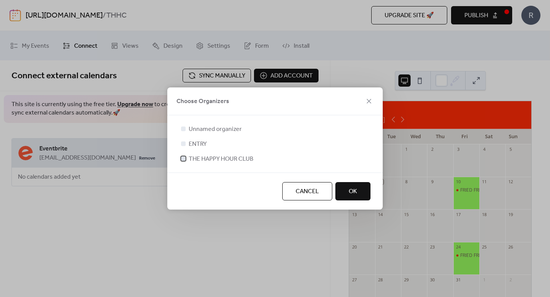
click at [196, 160] on span "THE HAPPY HOUR CLUB" at bounding box center [221, 159] width 65 height 9
click at [367, 199] on button "OK" at bounding box center [352, 191] width 35 height 18
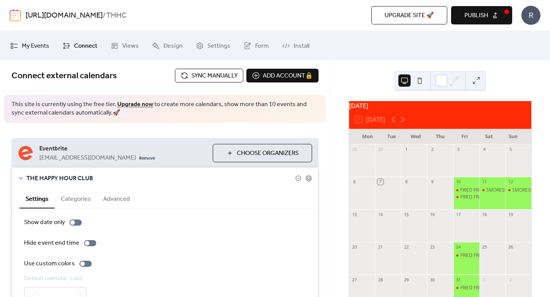
click at [45, 43] on span "My Events" at bounding box center [36, 46] width 28 height 12
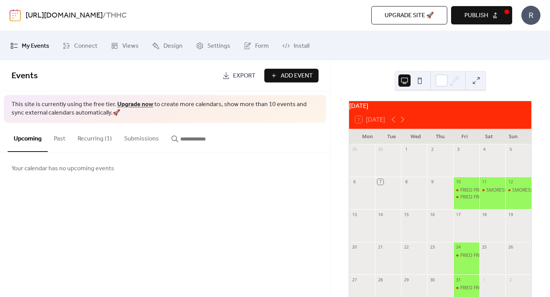
click at [93, 144] on button "Recurring (1)" at bounding box center [94, 137] width 47 height 28
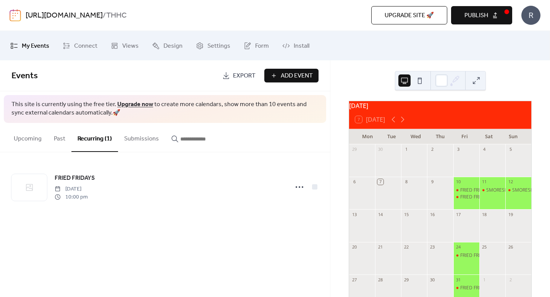
click at [31, 144] on button "Upcoming" at bounding box center [28, 137] width 40 height 28
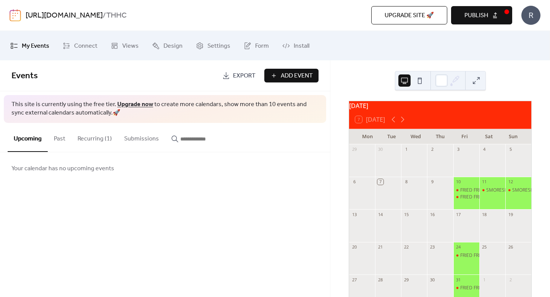
click at [63, 140] on button "Past" at bounding box center [60, 137] width 24 height 28
click at [130, 138] on button "Submissions" at bounding box center [141, 137] width 47 height 28
click at [44, 140] on button "Upcoming" at bounding box center [28, 137] width 40 height 28
click at [481, 187] on div "11" at bounding box center [492, 182] width 26 height 10
click at [486, 193] on div "SMORESFEST" at bounding box center [500, 190] width 29 height 6
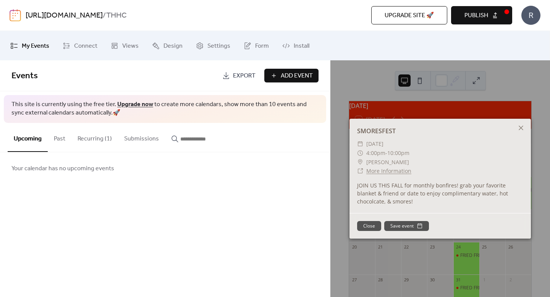
click at [372, 225] on button "Close" at bounding box center [369, 226] width 24 height 10
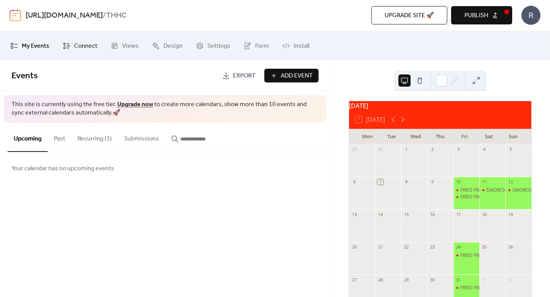
click at [69, 50] on link "Connect" at bounding box center [80, 45] width 46 height 23
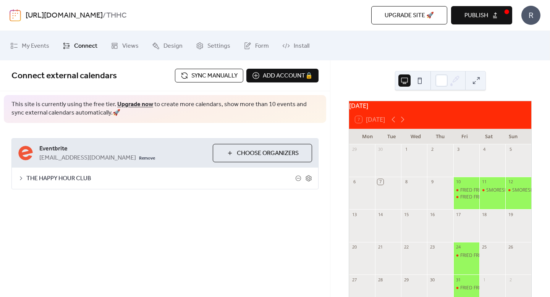
click at [238, 149] on span "Choose Organizers" at bounding box center [268, 153] width 62 height 9
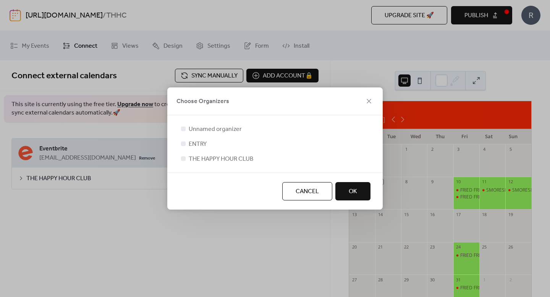
click at [308, 196] on span "Cancel" at bounding box center [307, 191] width 23 height 9
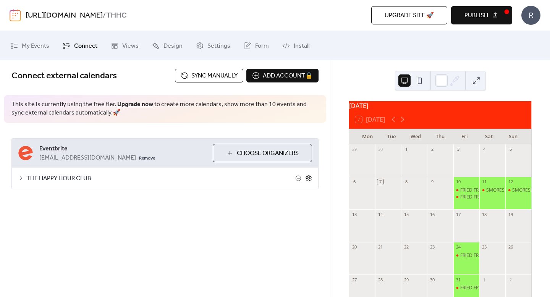
click at [311, 178] on icon at bounding box center [309, 178] width 6 height 6
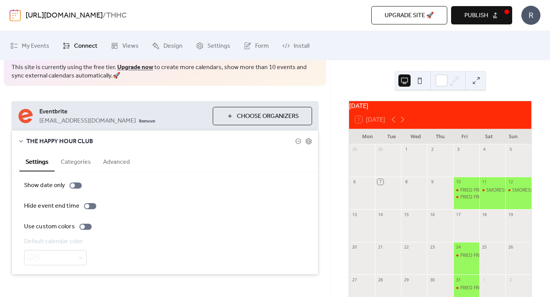
scroll to position [45, 0]
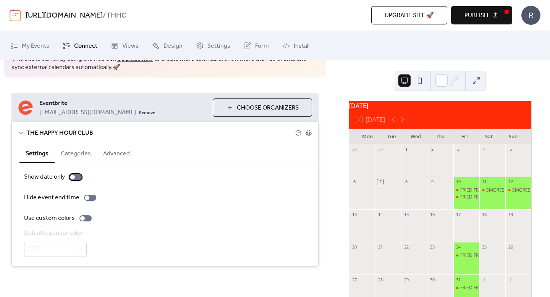
click at [74, 177] on div at bounding box center [72, 177] width 5 height 5
click at [87, 217] on div at bounding box center [85, 218] width 12 height 6
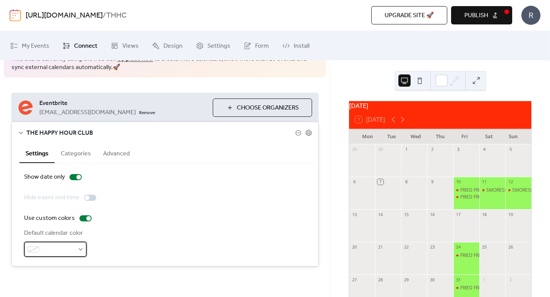
click at [83, 243] on div at bounding box center [55, 249] width 63 height 15
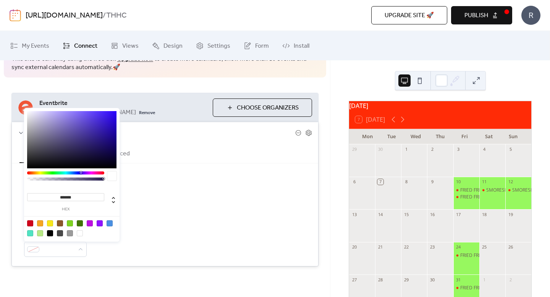
click at [30, 223] on div at bounding box center [30, 223] width 6 height 6
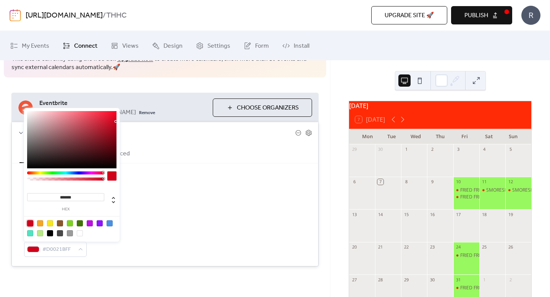
click at [48, 238] on div at bounding box center [71, 228] width 97 height 24
click at [48, 235] on div at bounding box center [50, 233] width 6 height 6
type input "*******"
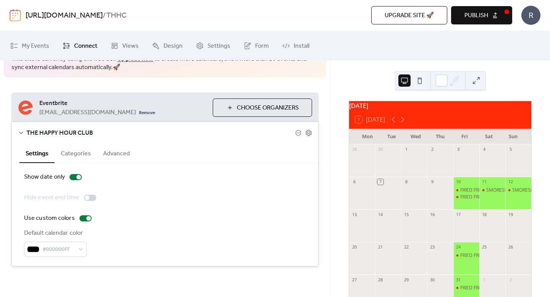
click at [212, 204] on div "Show date only Hide event end time Use custom colors Default calendar color #00…" at bounding box center [165, 215] width 282 height 84
click at [83, 155] on button "Categories" at bounding box center [76, 153] width 42 height 19
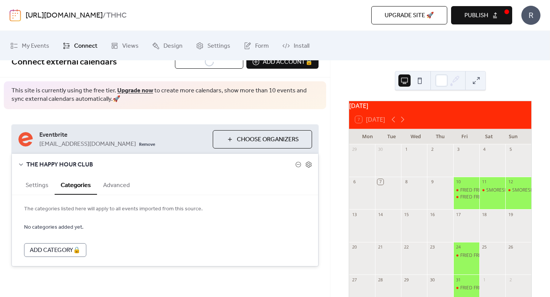
scroll to position [14, 0]
click at [105, 189] on button "Advanced" at bounding box center [116, 184] width 39 height 19
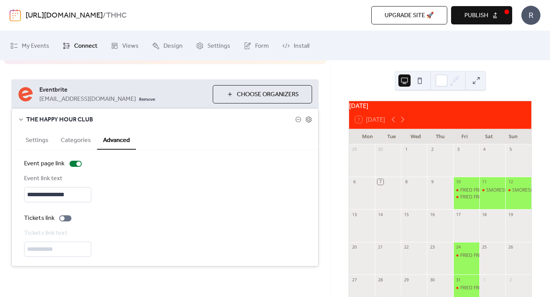
scroll to position [58, 0]
drag, startPoint x: 79, startPoint y: 194, endPoint x: 5, endPoint y: 180, distance: 74.6
click at [5, 180] on div "**********" at bounding box center [165, 174] width 330 height 218
type input "****"
click at [63, 219] on div at bounding box center [62, 219] width 5 height 5
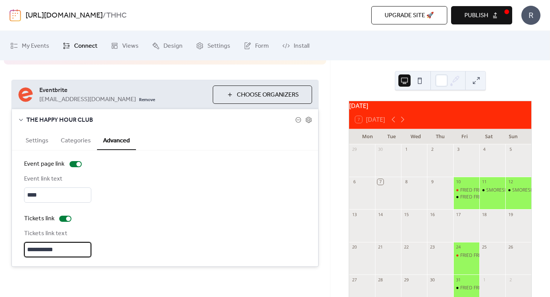
drag, startPoint x: 69, startPoint y: 249, endPoint x: 26, endPoint y: 249, distance: 42.8
click at [26, 249] on input "**********" at bounding box center [57, 249] width 67 height 15
type input "********"
click at [152, 247] on div "Tickets link text ********" at bounding box center [165, 243] width 282 height 28
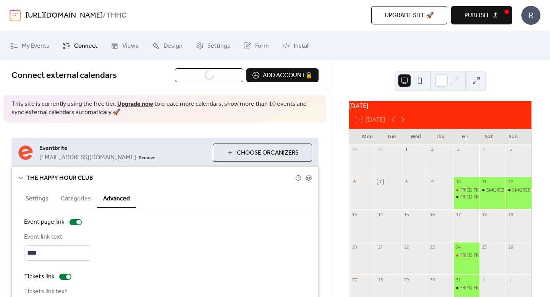
scroll to position [0, 0]
click at [33, 45] on span "My Events" at bounding box center [36, 46] width 28 height 12
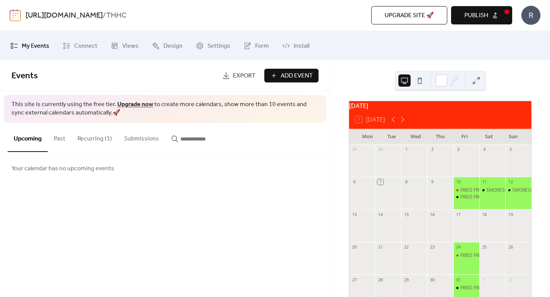
click at [106, 16] on b "/" at bounding box center [104, 15] width 3 height 15
click at [247, 19] on div "[URL][DOMAIN_NAME] / THHC" at bounding box center [136, 15] width 221 height 15
click at [15, 15] on img at bounding box center [15, 15] width 11 height 12
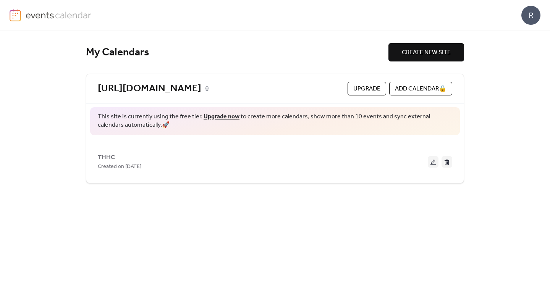
click at [201, 85] on link "[URL][DOMAIN_NAME]" at bounding box center [150, 89] width 104 height 13
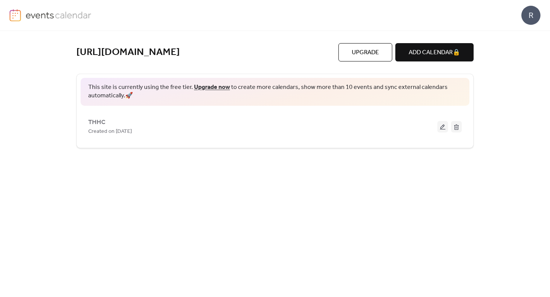
click at [17, 10] on img at bounding box center [15, 15] width 11 height 12
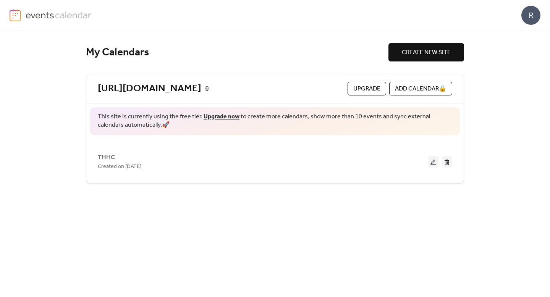
click at [210, 90] on icon at bounding box center [206, 88] width 5 height 5
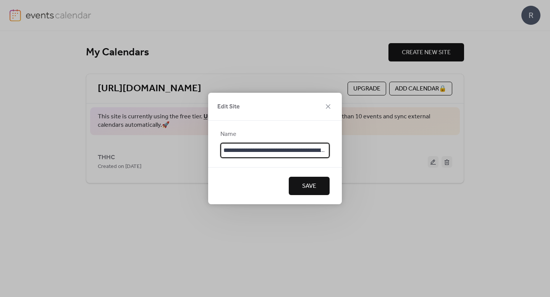
drag, startPoint x: 302, startPoint y: 149, endPoint x: 190, endPoint y: 145, distance: 111.6
click at [191, 145] on div "**********" at bounding box center [275, 148] width 550 height 297
drag, startPoint x: 261, startPoint y: 147, endPoint x: 200, endPoint y: 151, distance: 61.2
click at [200, 151] on div "Edit Site Name ******* Save" at bounding box center [275, 148] width 550 height 297
type input "****"
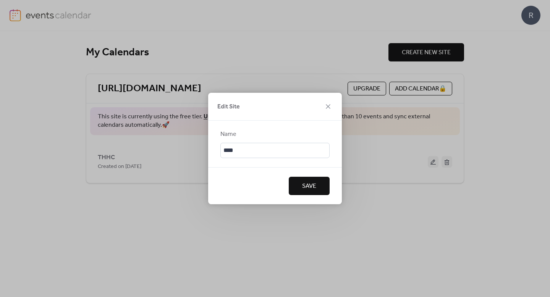
click at [308, 185] on span "Save" at bounding box center [309, 186] width 14 height 9
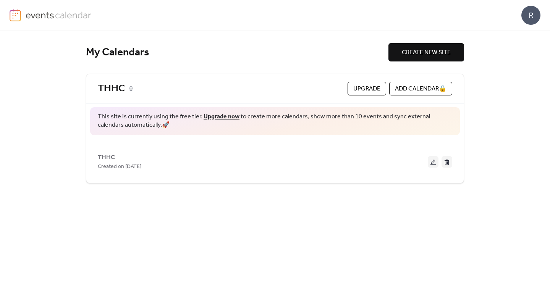
click at [112, 83] on link "THHC" at bounding box center [112, 89] width 28 height 13
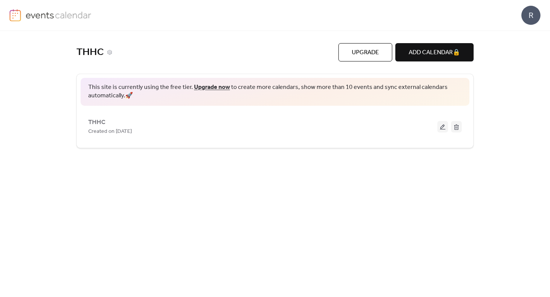
click at [81, 52] on link "THHC" at bounding box center [90, 52] width 28 height 13
click at [86, 52] on link "THHC" at bounding box center [90, 52] width 28 height 13
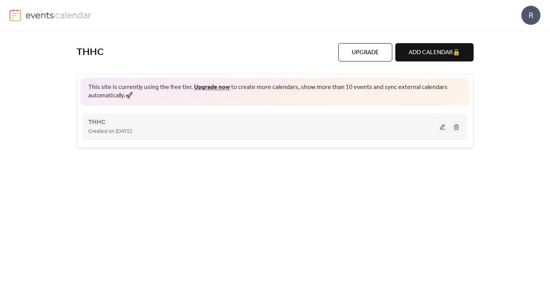
click at [441, 126] on button at bounding box center [442, 126] width 11 height 11
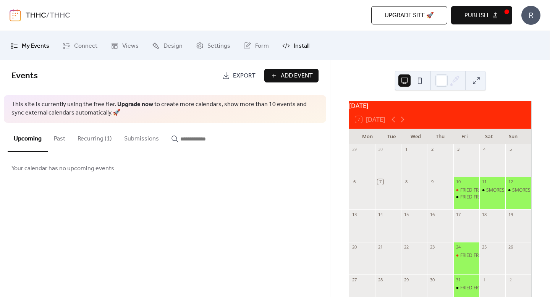
click at [296, 43] on span "Install" at bounding box center [302, 46] width 16 height 12
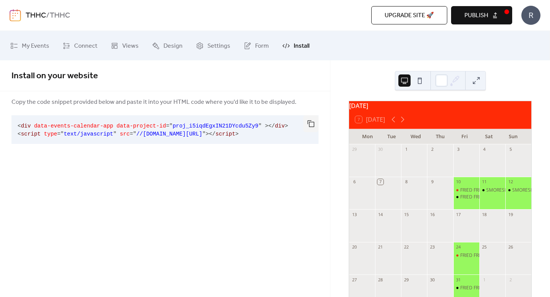
click at [484, 19] on span "Publish" at bounding box center [477, 15] width 24 height 9
